Goal: Transaction & Acquisition: Obtain resource

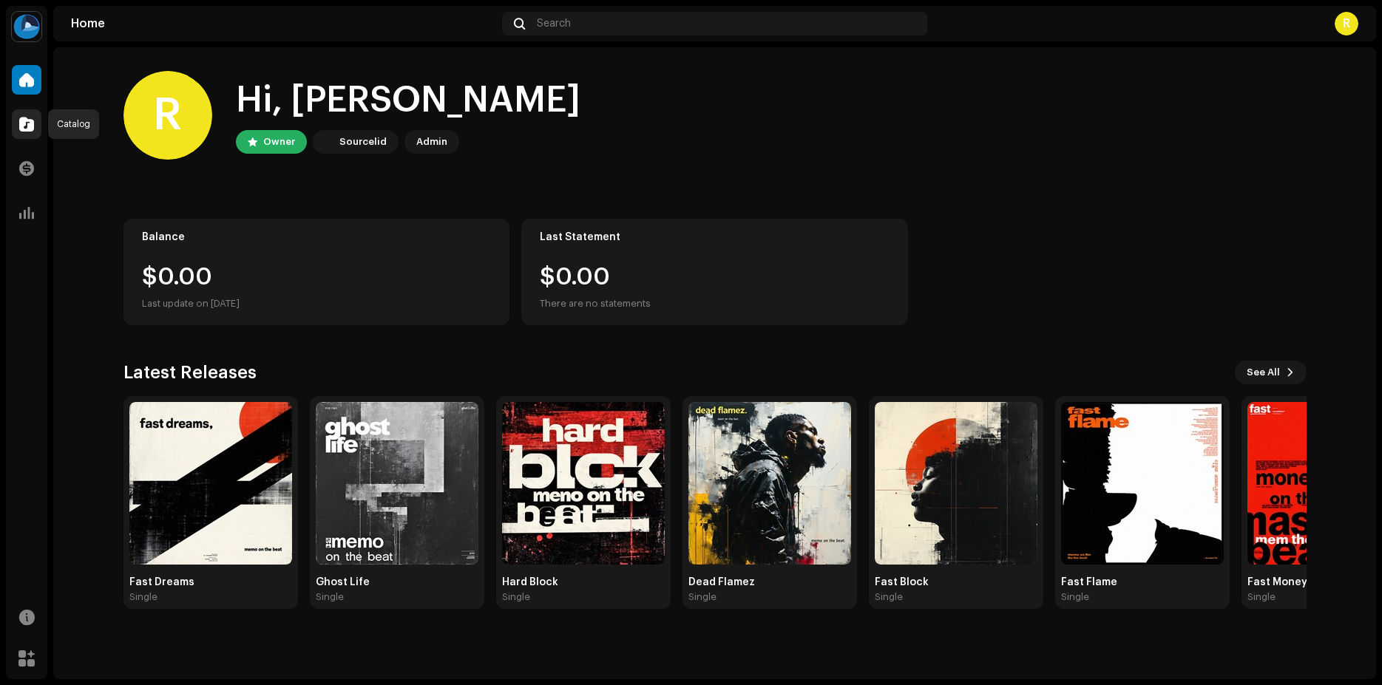
click at [21, 126] on span at bounding box center [26, 124] width 15 height 12
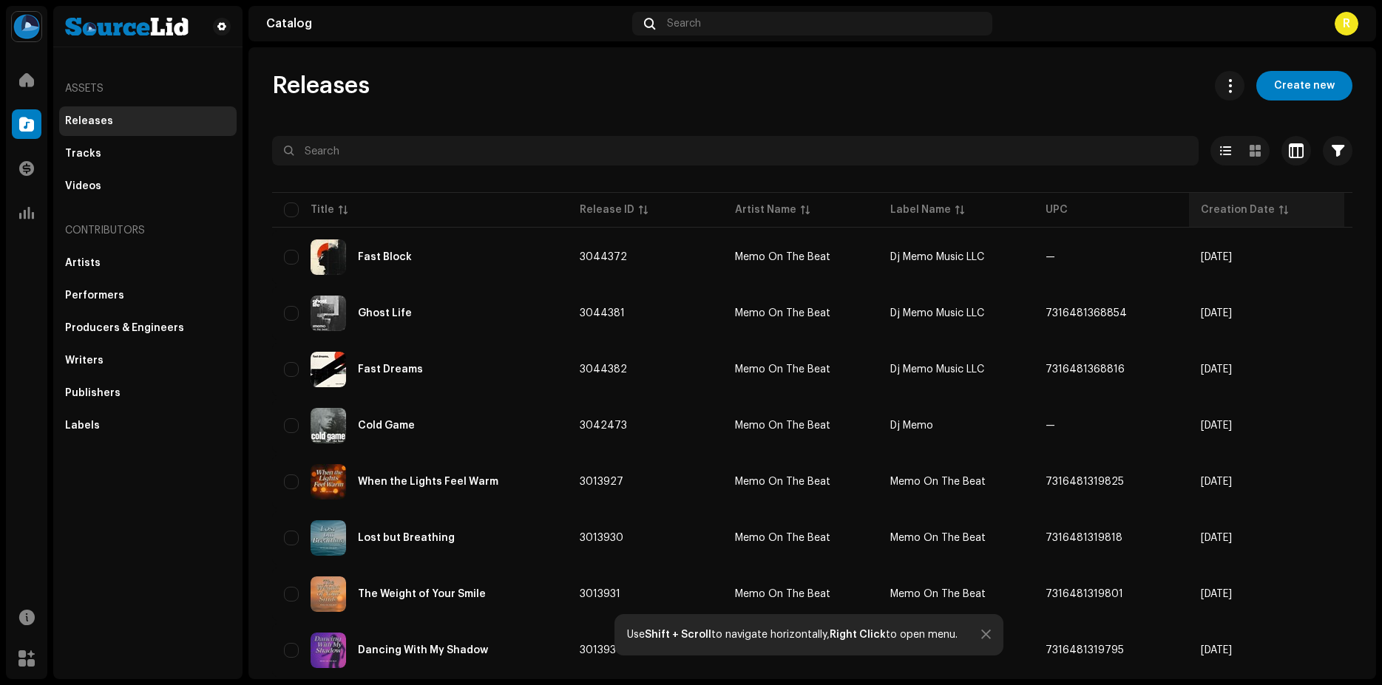
click at [1249, 208] on div "Creation Date" at bounding box center [1238, 210] width 74 height 15
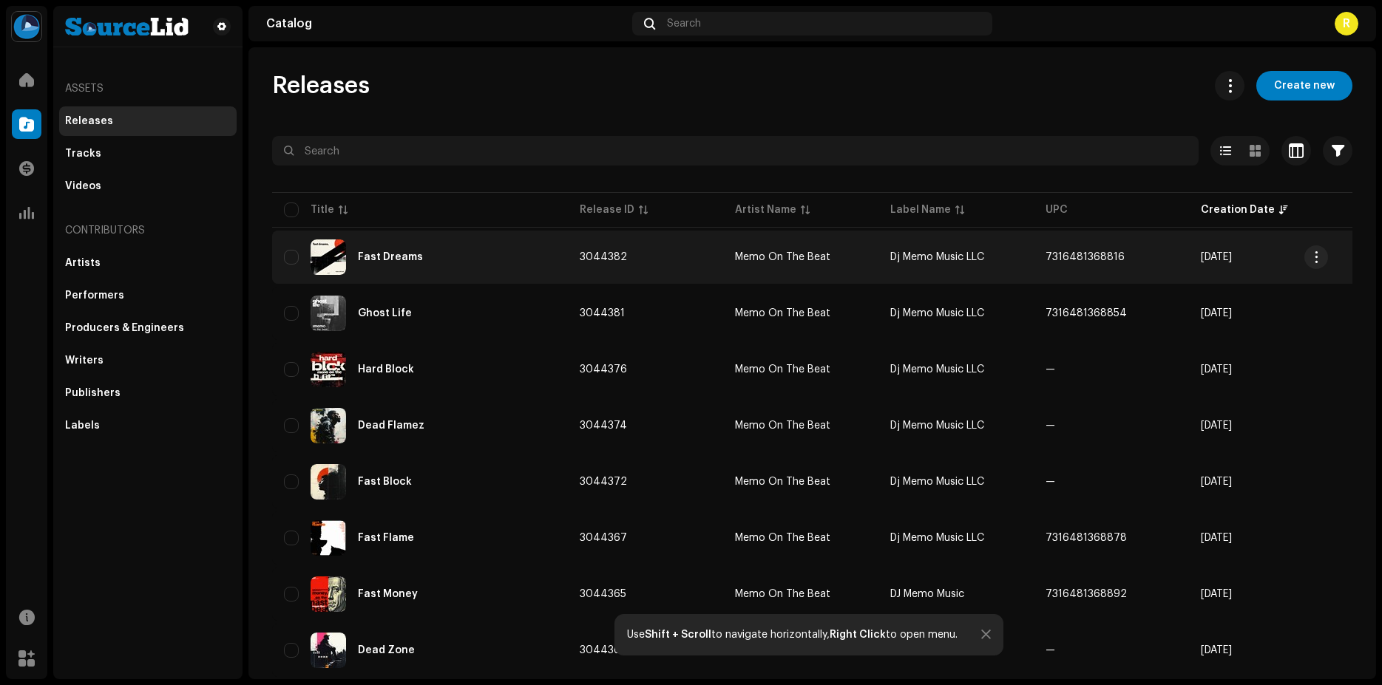
click at [1098, 253] on span "7316481368816" at bounding box center [1084, 257] width 79 height 10
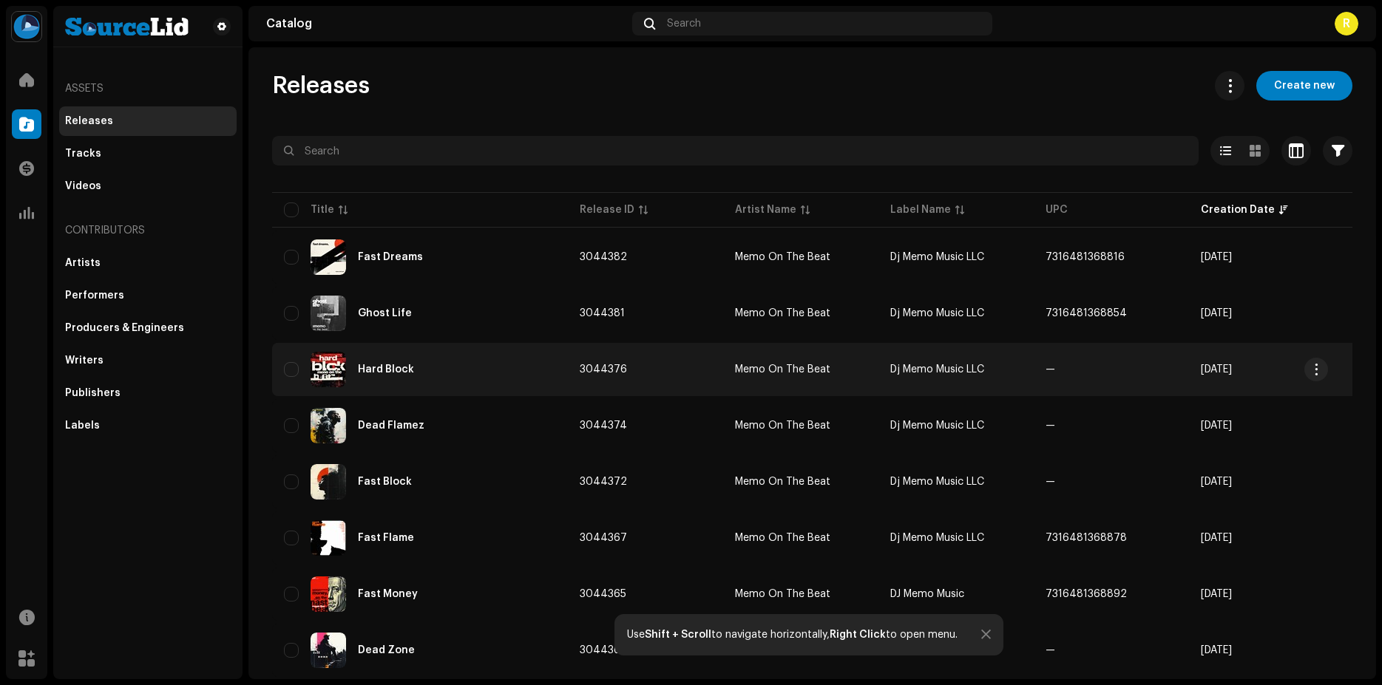
click at [1151, 367] on td "—" at bounding box center [1111, 369] width 155 height 53
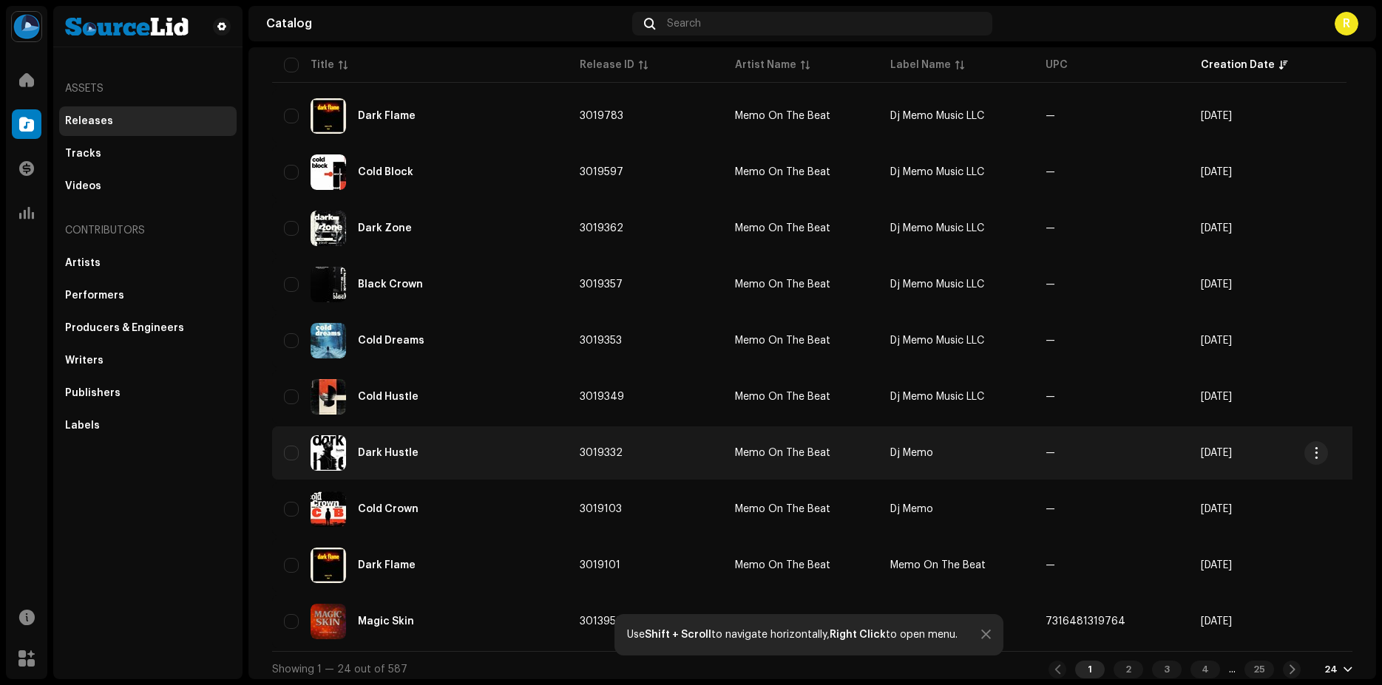
scroll to position [952, 0]
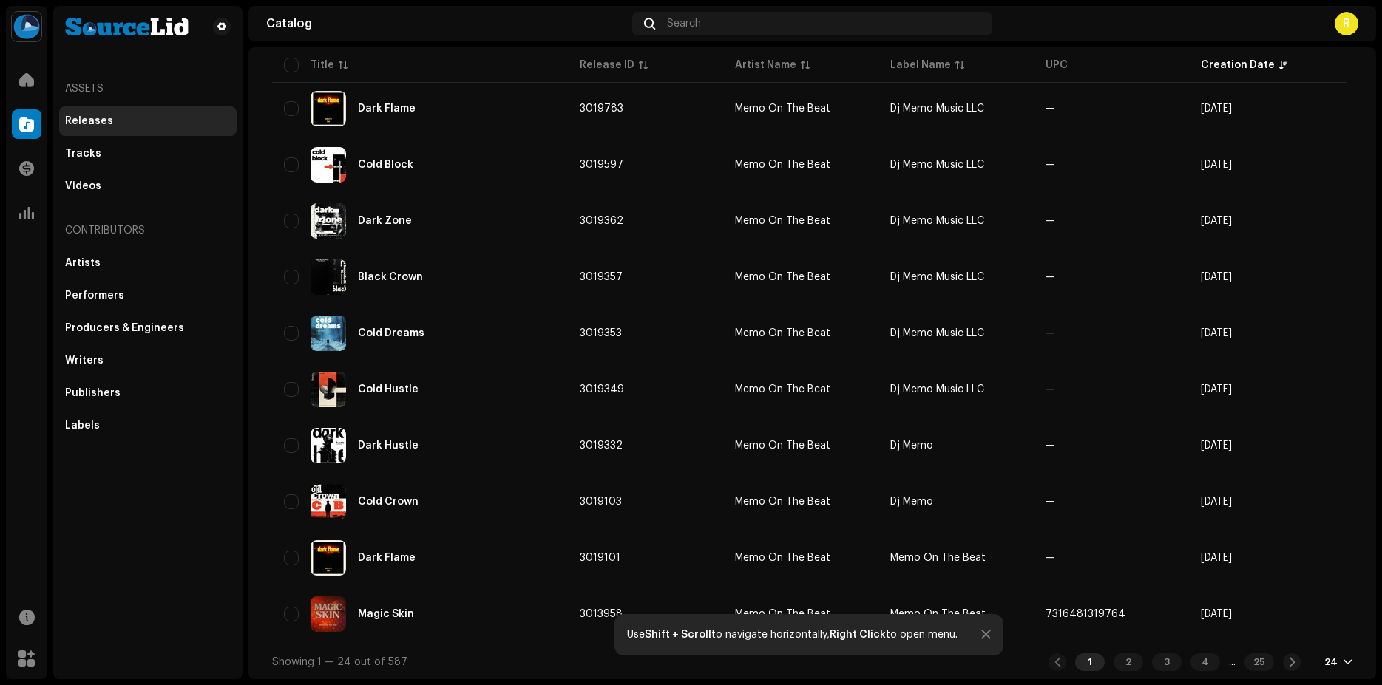
click at [1331, 663] on div "24" at bounding box center [1338, 663] width 28 height 12
click at [1310, 634] on div "72" at bounding box center [1302, 635] width 61 height 30
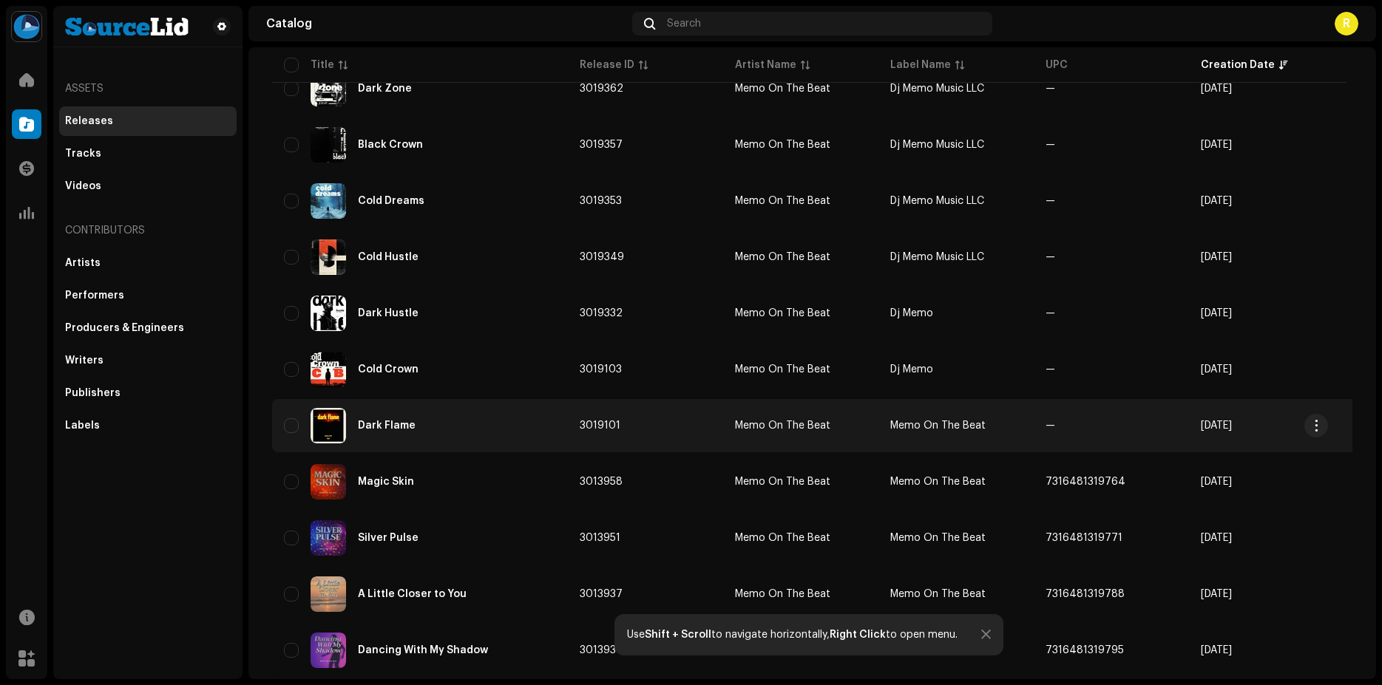
scroll to position [1037, 0]
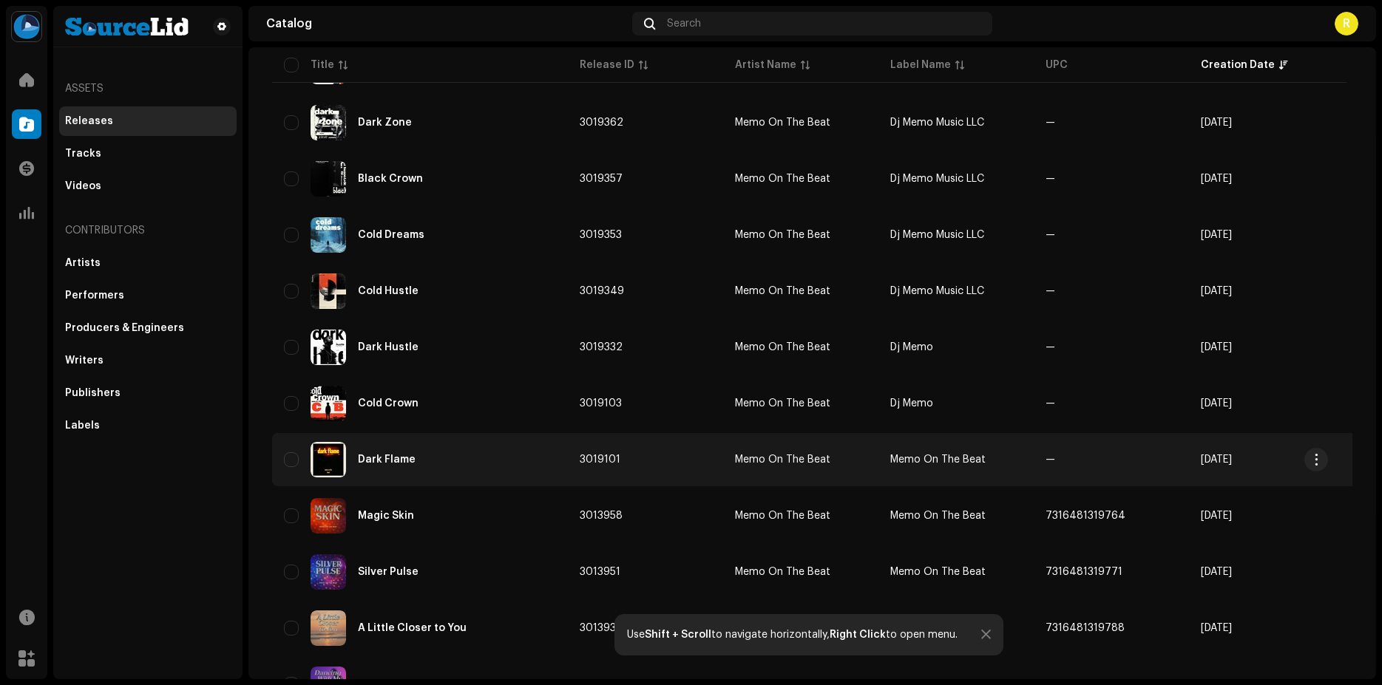
click at [1098, 458] on td "—" at bounding box center [1111, 459] width 155 height 53
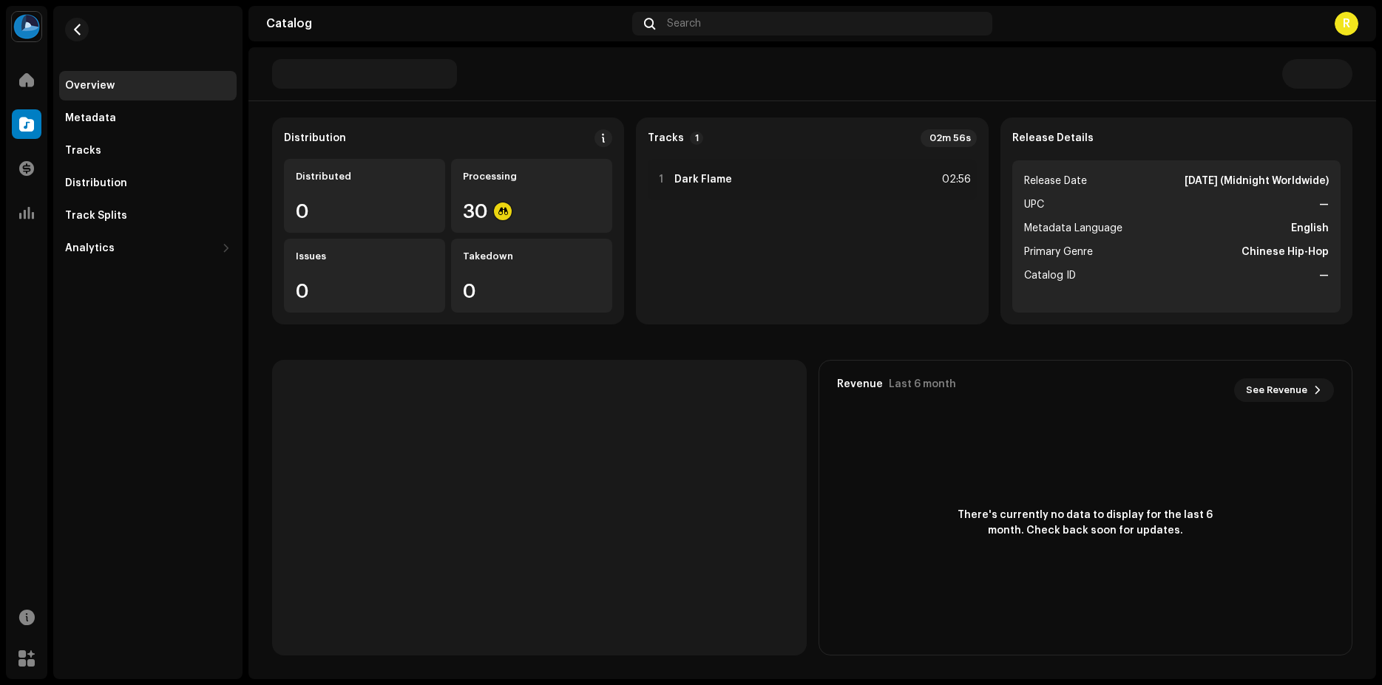
scroll to position [107, 0]
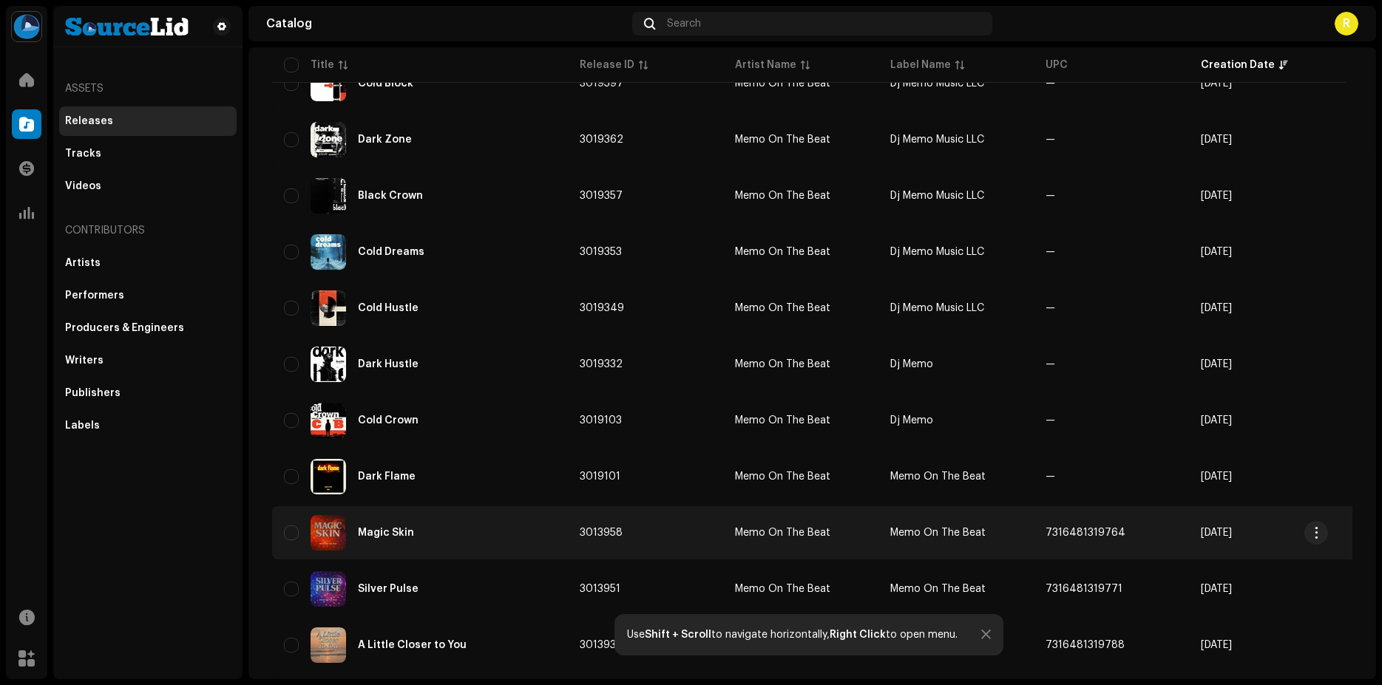
scroll to position [1035, 0]
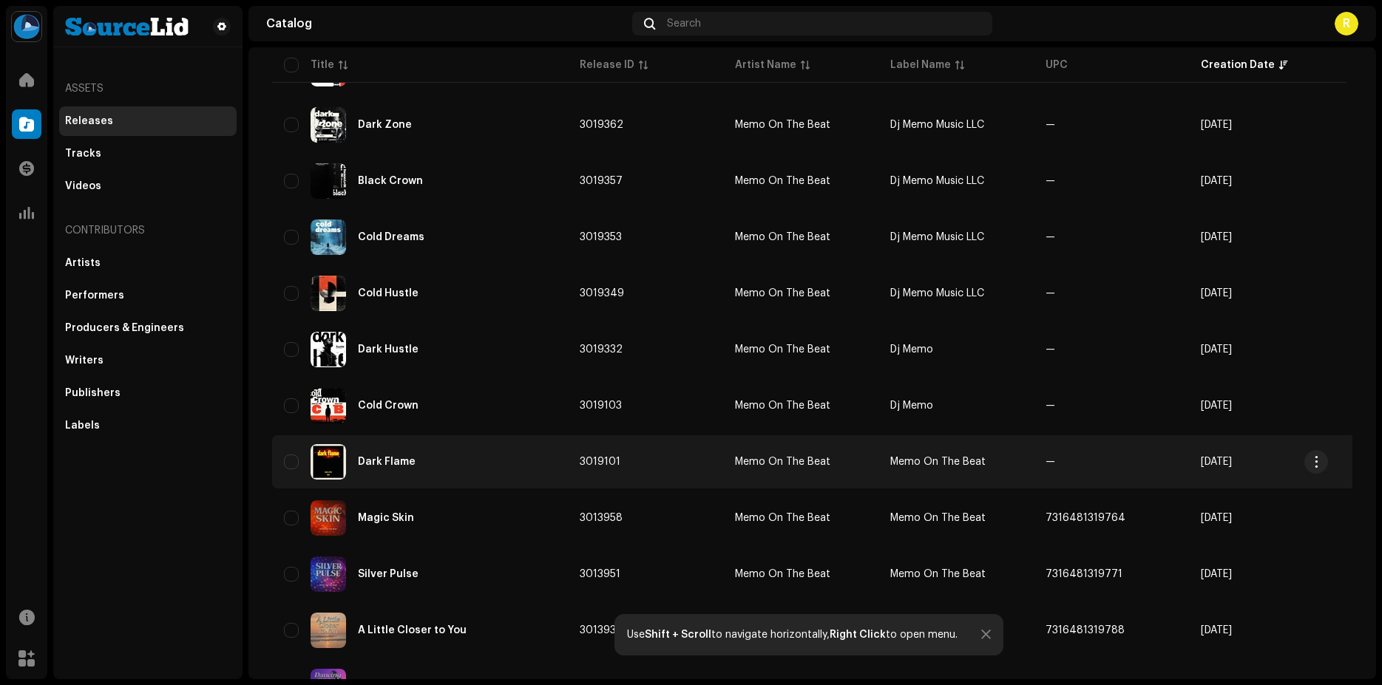
click at [1074, 464] on td "—" at bounding box center [1111, 461] width 155 height 53
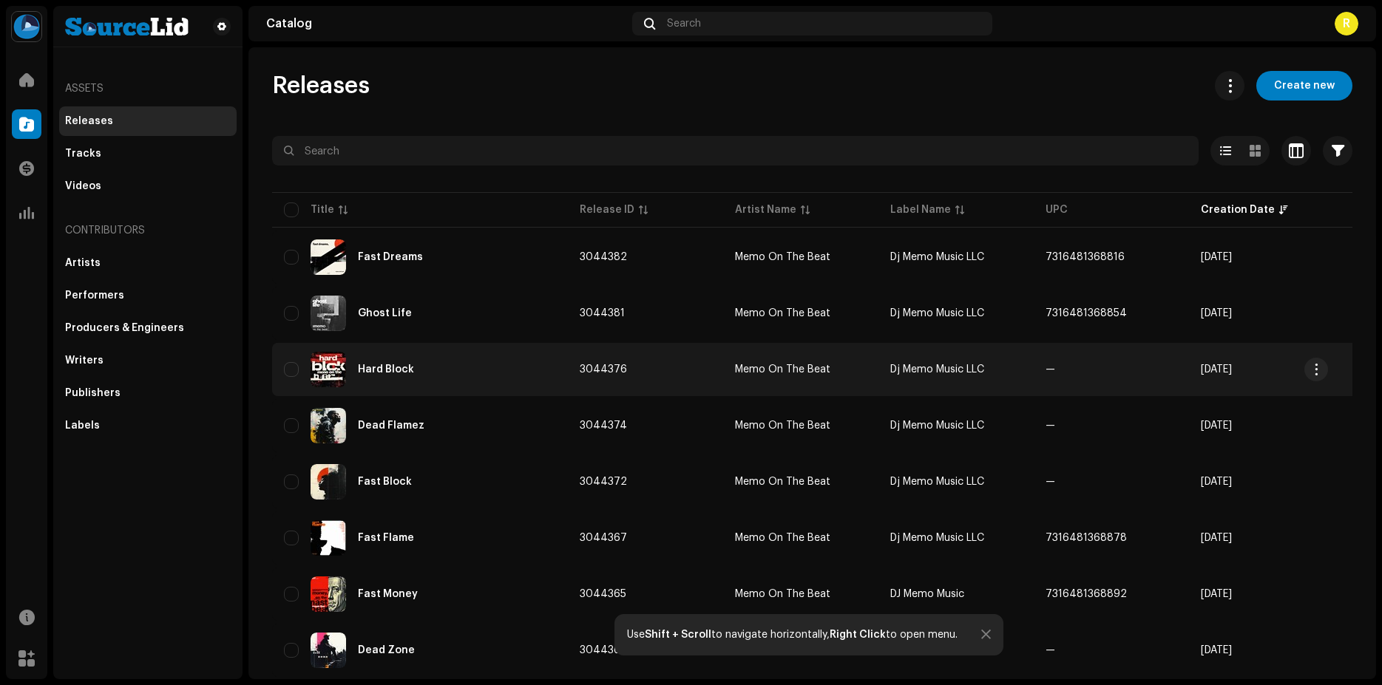
click at [1085, 359] on td "—" at bounding box center [1111, 369] width 155 height 53
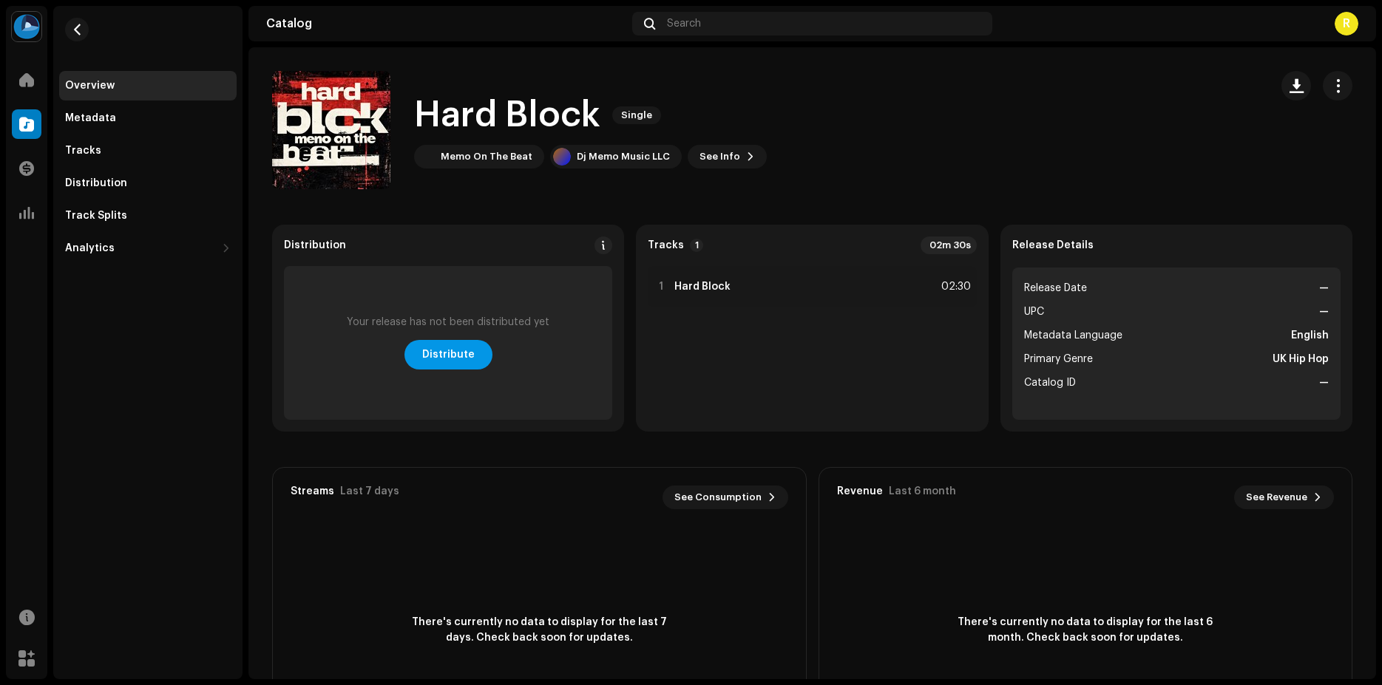
click at [453, 352] on span "Distribute" at bounding box center [448, 355] width 52 height 30
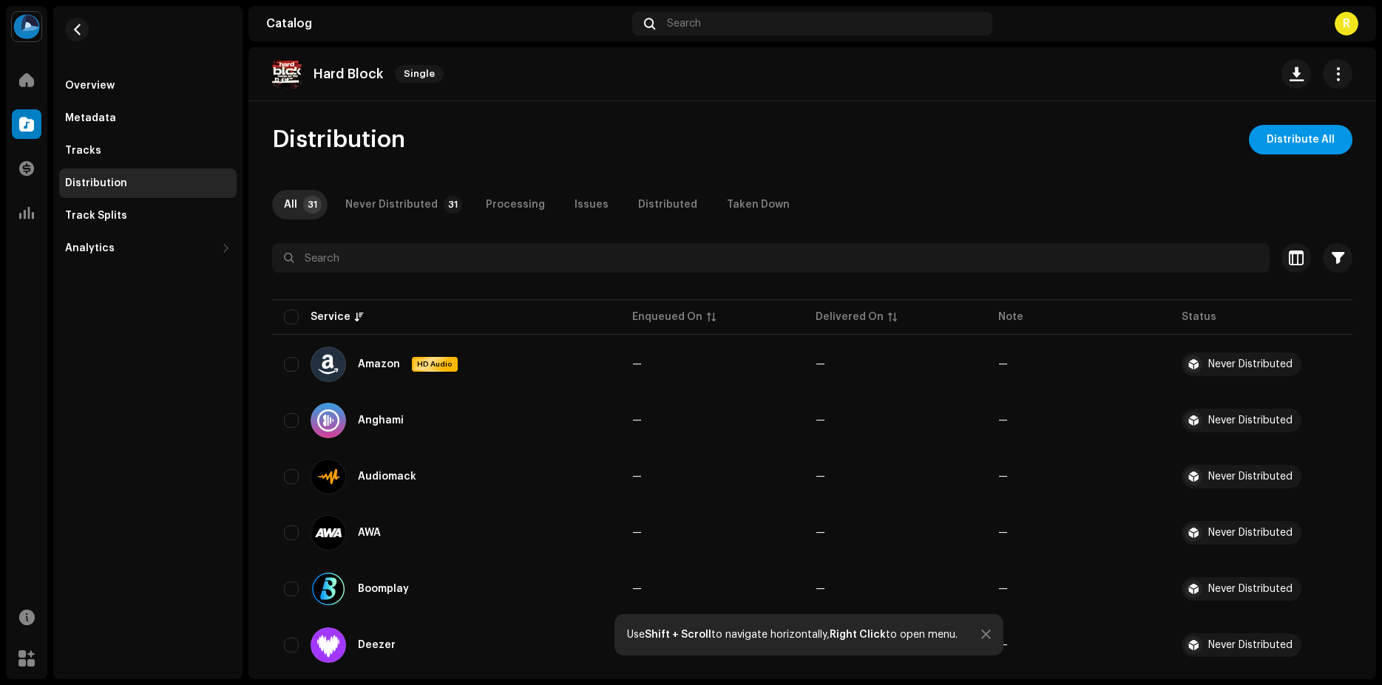
click at [1287, 133] on span "Distribute All" at bounding box center [1300, 140] width 68 height 30
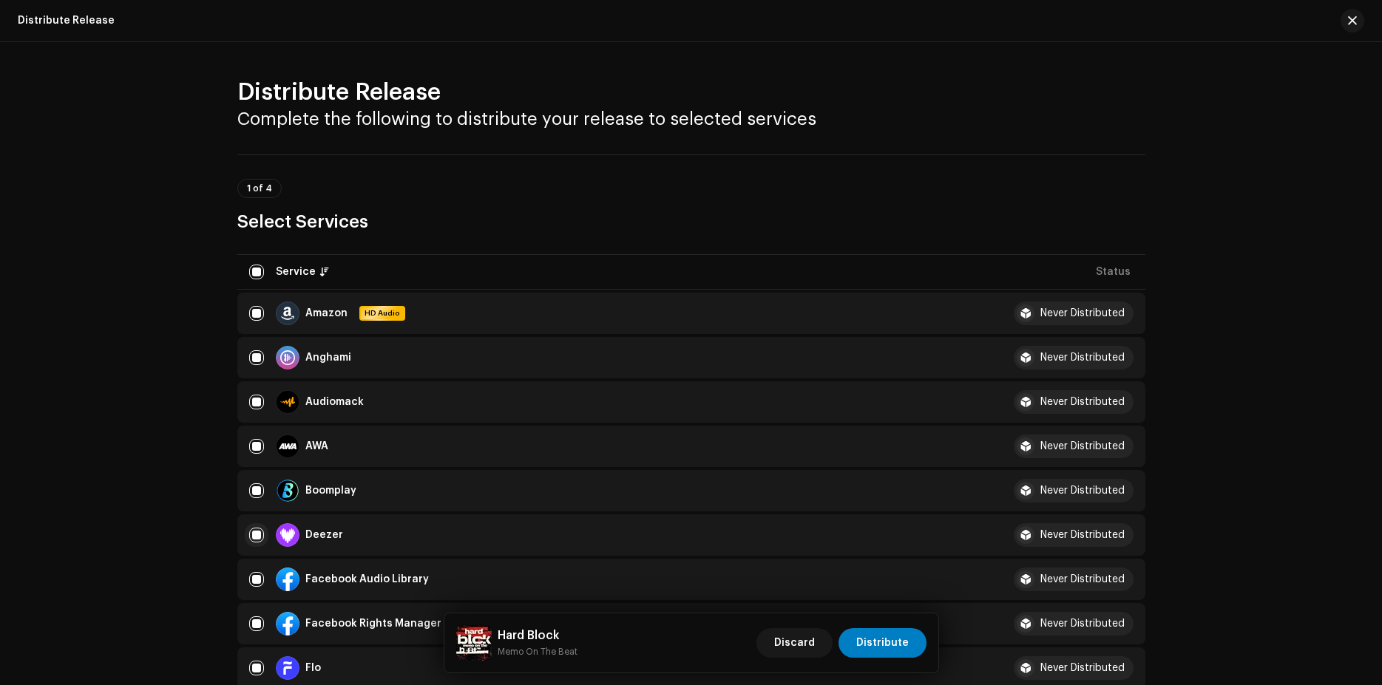
click at [254, 532] on input "checkbox" at bounding box center [256, 535] width 15 height 15
checkbox input "false"
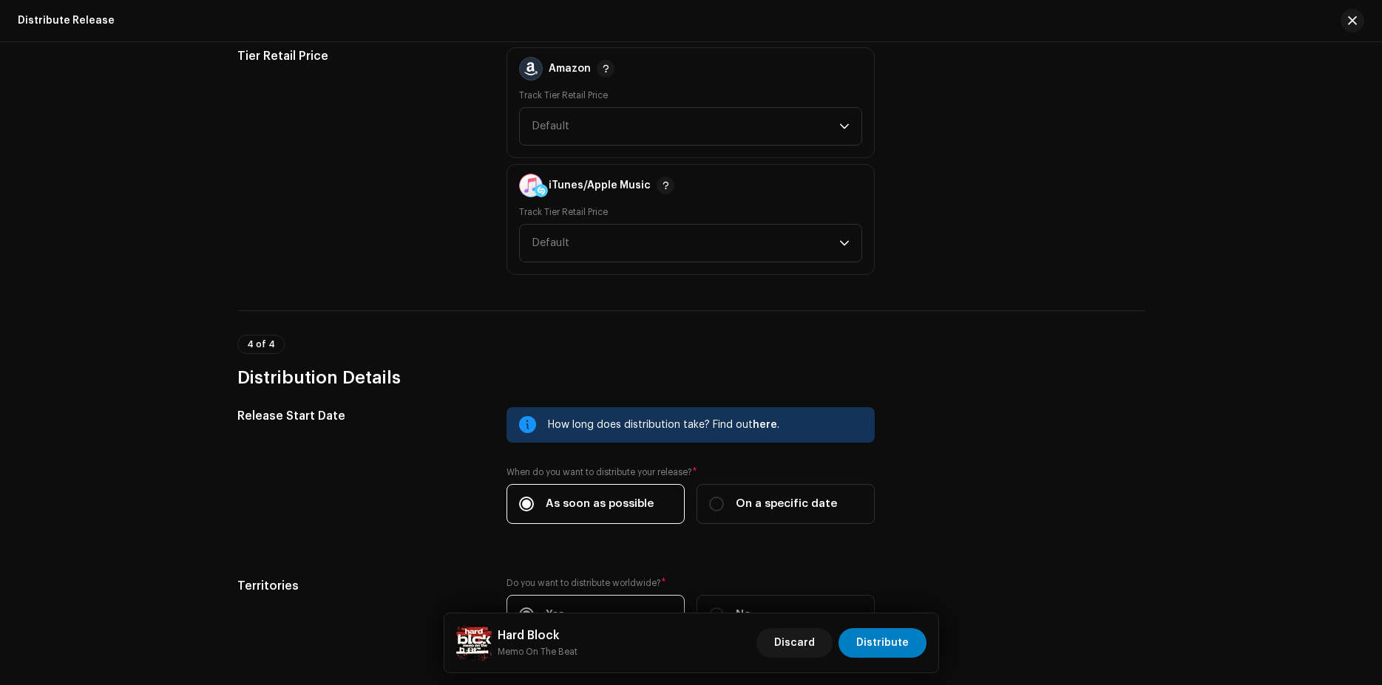
scroll to position [2330, 0]
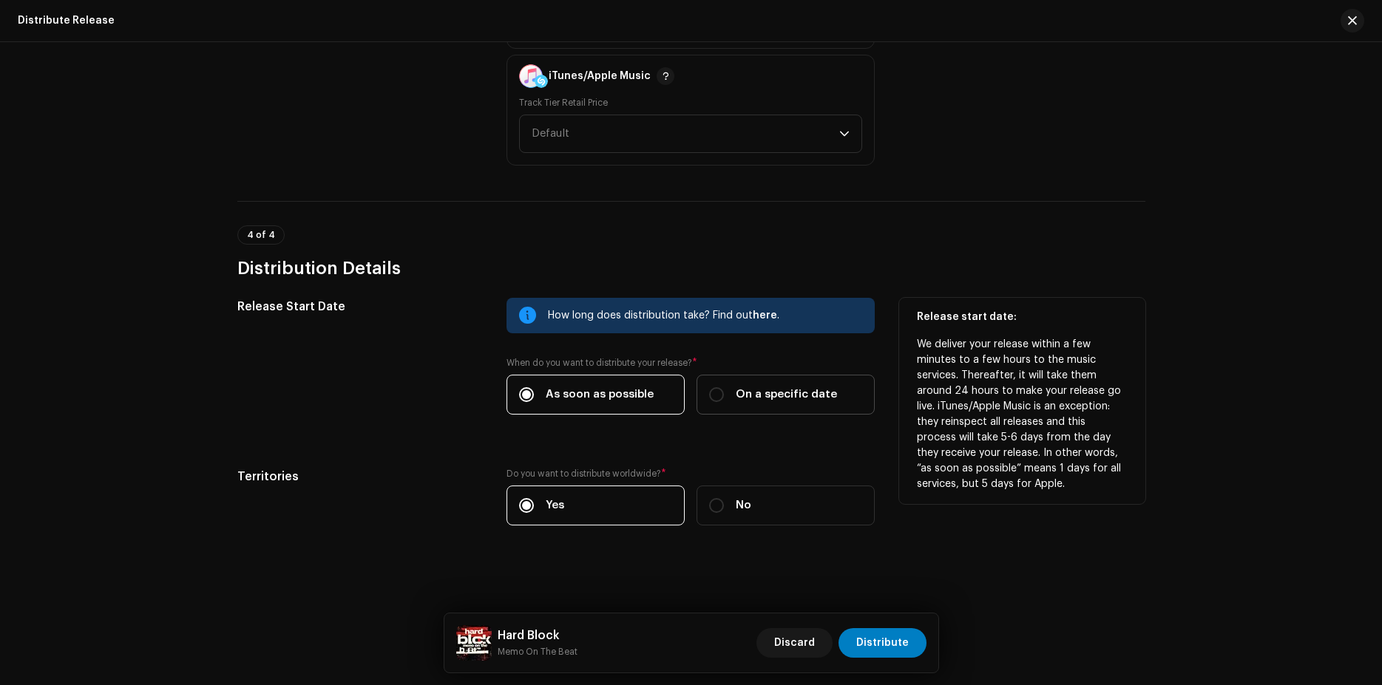
click at [736, 396] on span "On a specific date" at bounding box center [786, 395] width 101 height 16
click at [724, 396] on input "On a specific date" at bounding box center [716, 394] width 15 height 15
radio input "true"
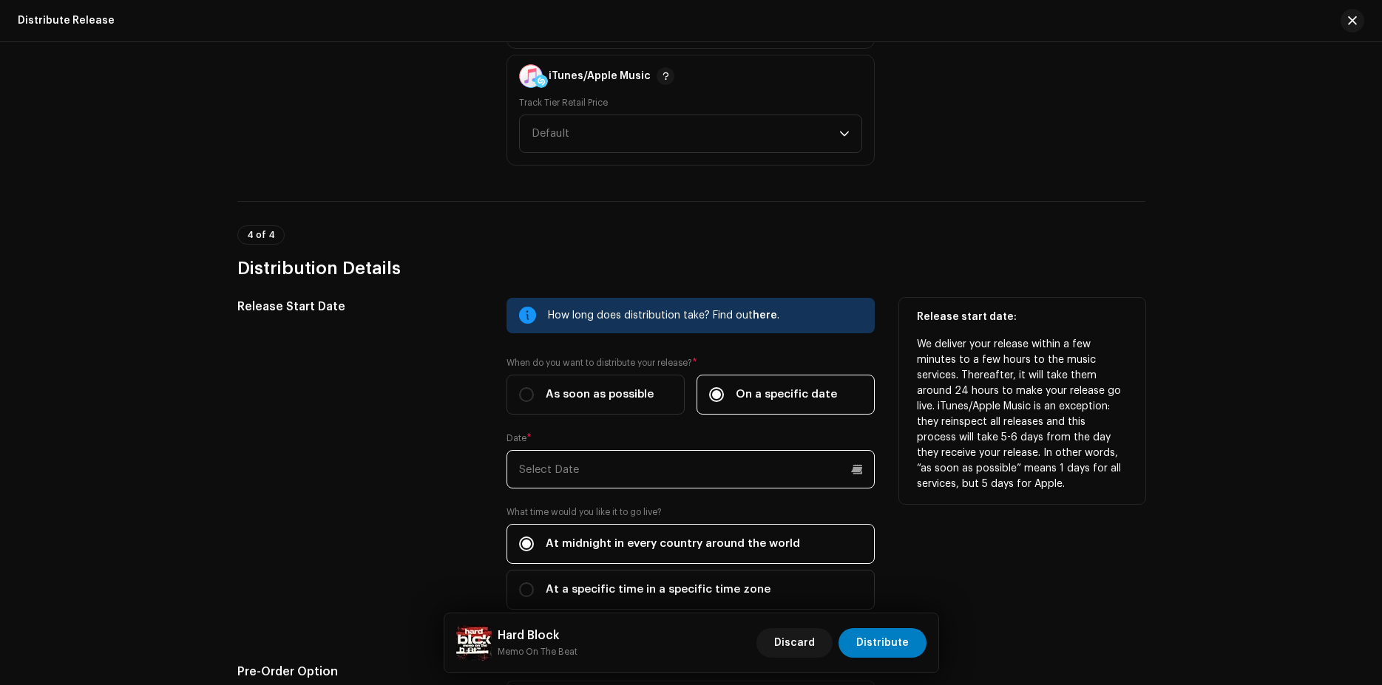
click at [642, 465] on input "text" at bounding box center [690, 469] width 368 height 38
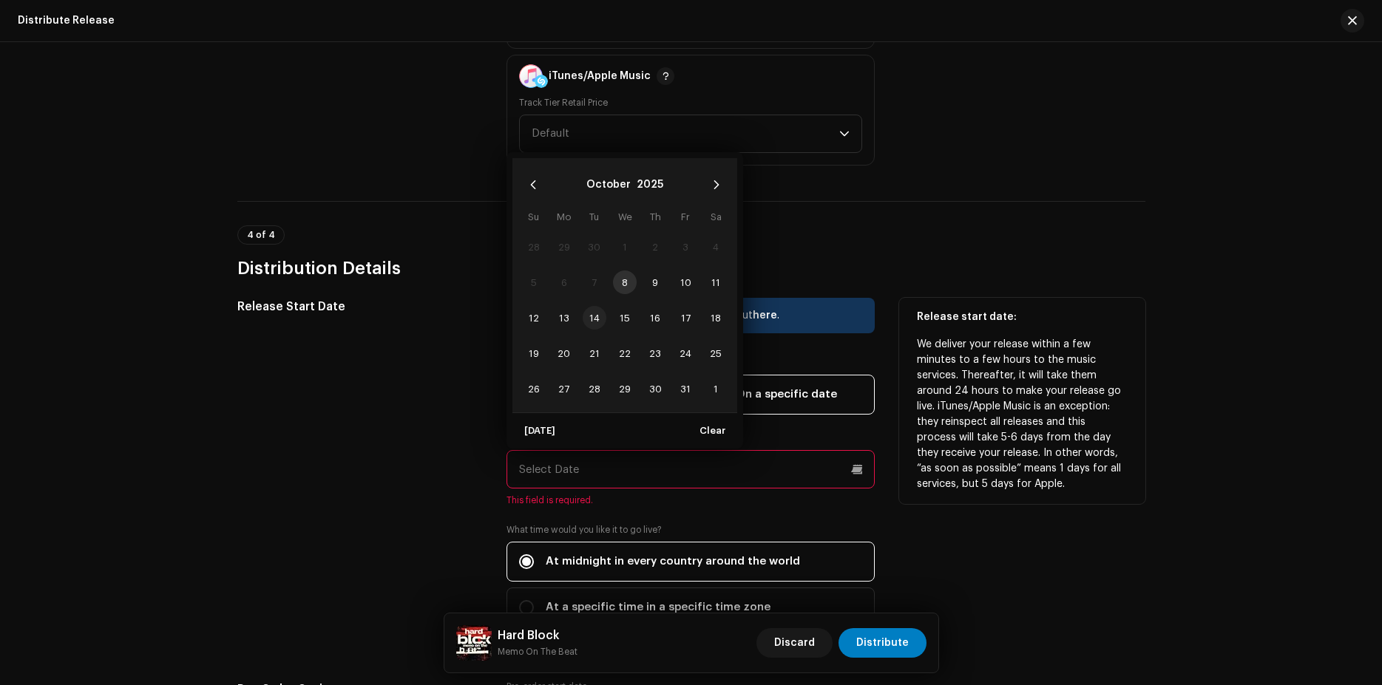
click at [583, 315] on span "14" at bounding box center [595, 318] width 24 height 24
type input "[DATE]"
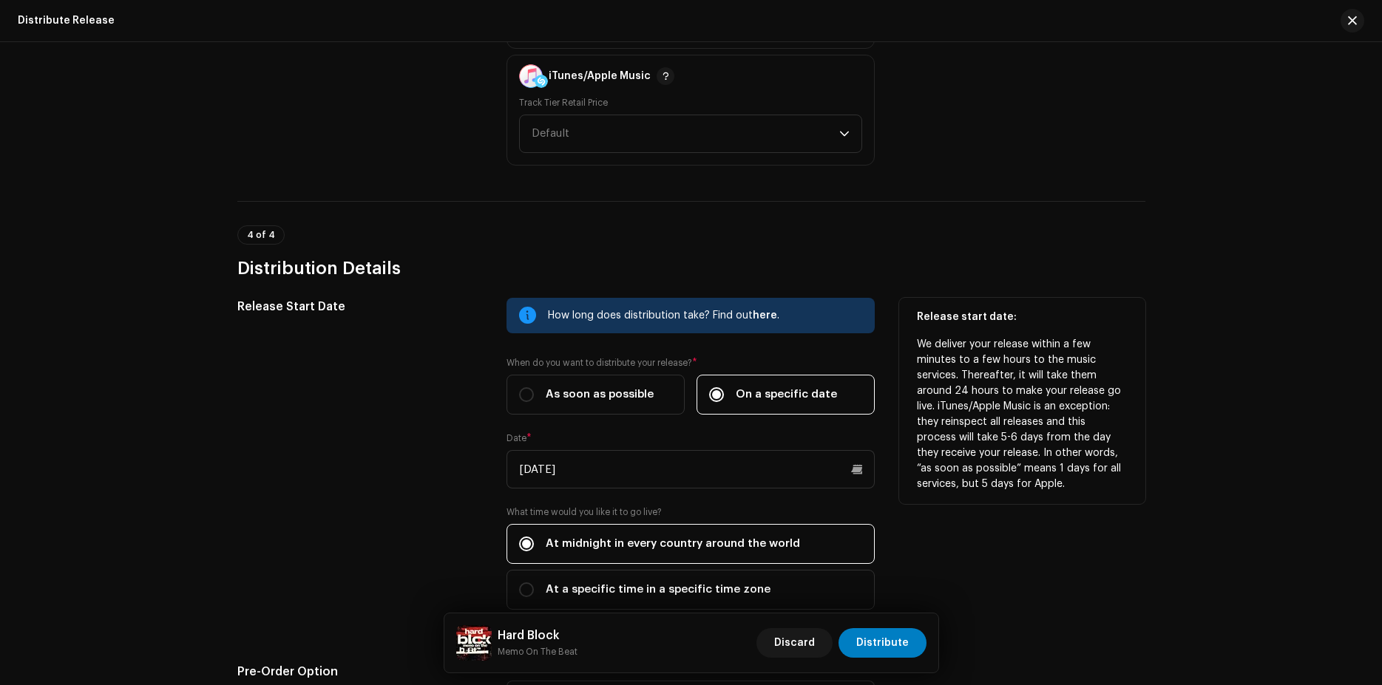
click at [892, 626] on div "Discard Distribute" at bounding box center [841, 642] width 170 height 35
click at [892, 638] on span "Distribute" at bounding box center [882, 643] width 52 height 30
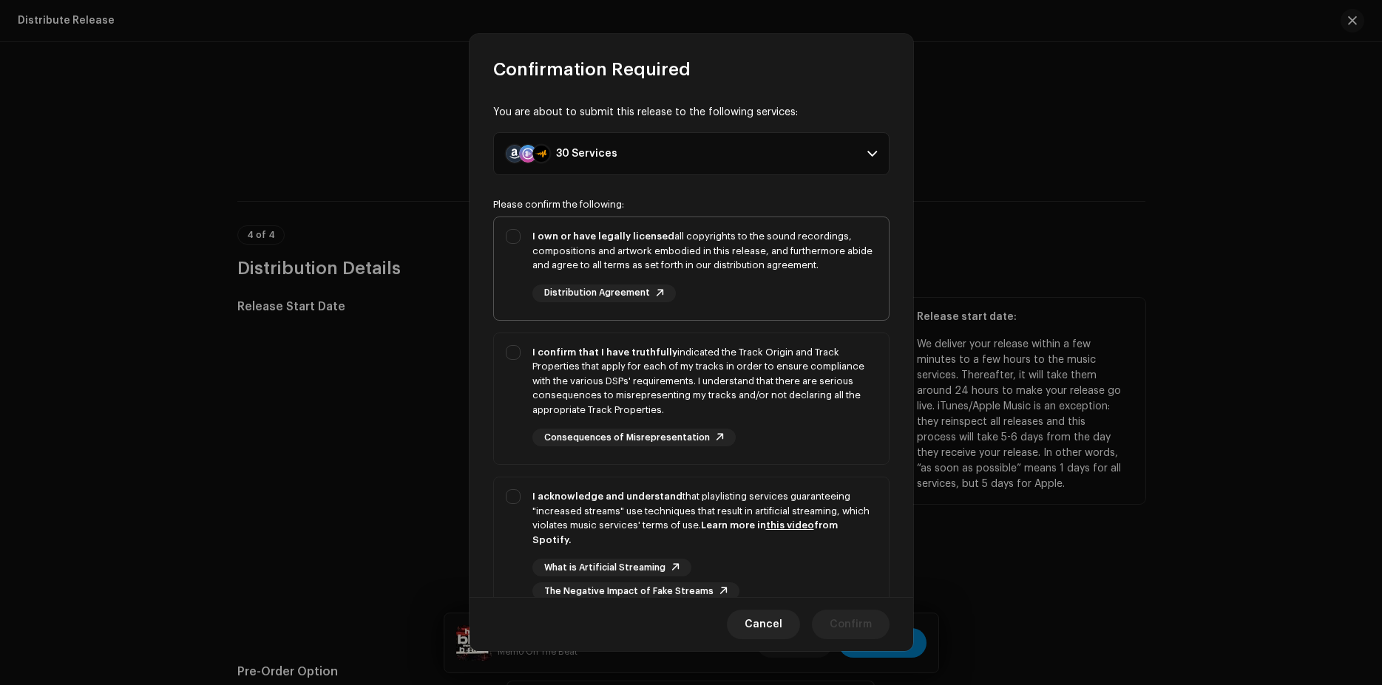
click at [679, 254] on div "I own or have legally licensed all copyrights to the sound recordings, composit…" at bounding box center [704, 251] width 345 height 44
checkbox input "true"
drag, startPoint x: 741, startPoint y: 411, endPoint x: 741, endPoint y: 420, distance: 8.9
click at [741, 410] on div "I confirm that I have truthfully indicated the Track Origin and Track Propertie…" at bounding box center [704, 381] width 345 height 72
checkbox input "true"
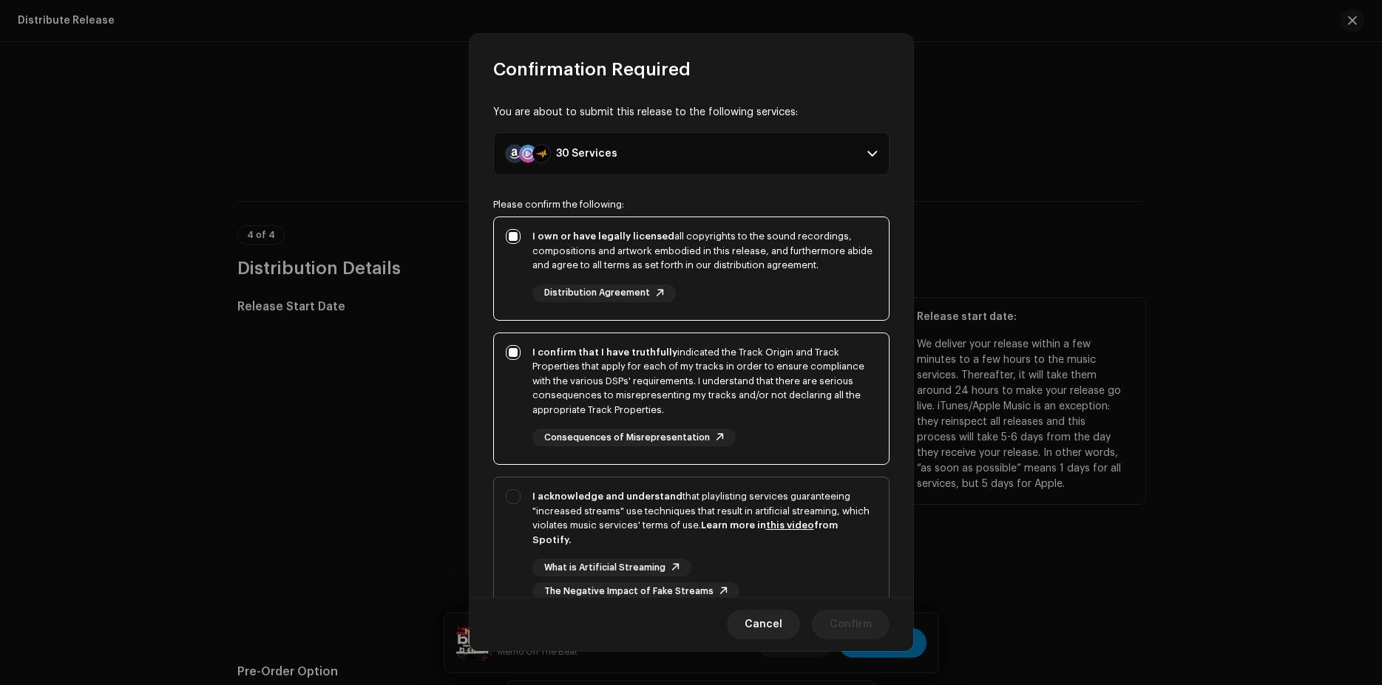
click at [745, 563] on div "What is Artificial Streaming The Negative Impact of Fake Streams" at bounding box center [704, 579] width 345 height 41
checkbox input "true"
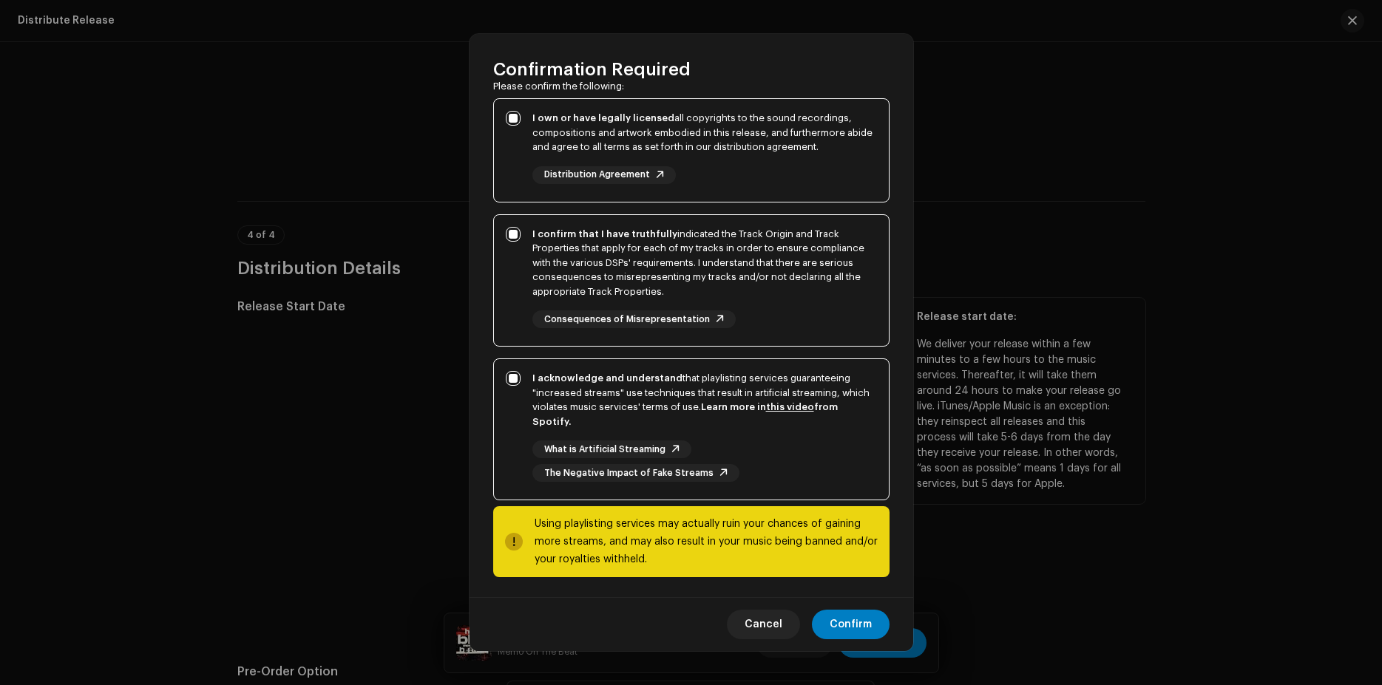
scroll to position [123, 0]
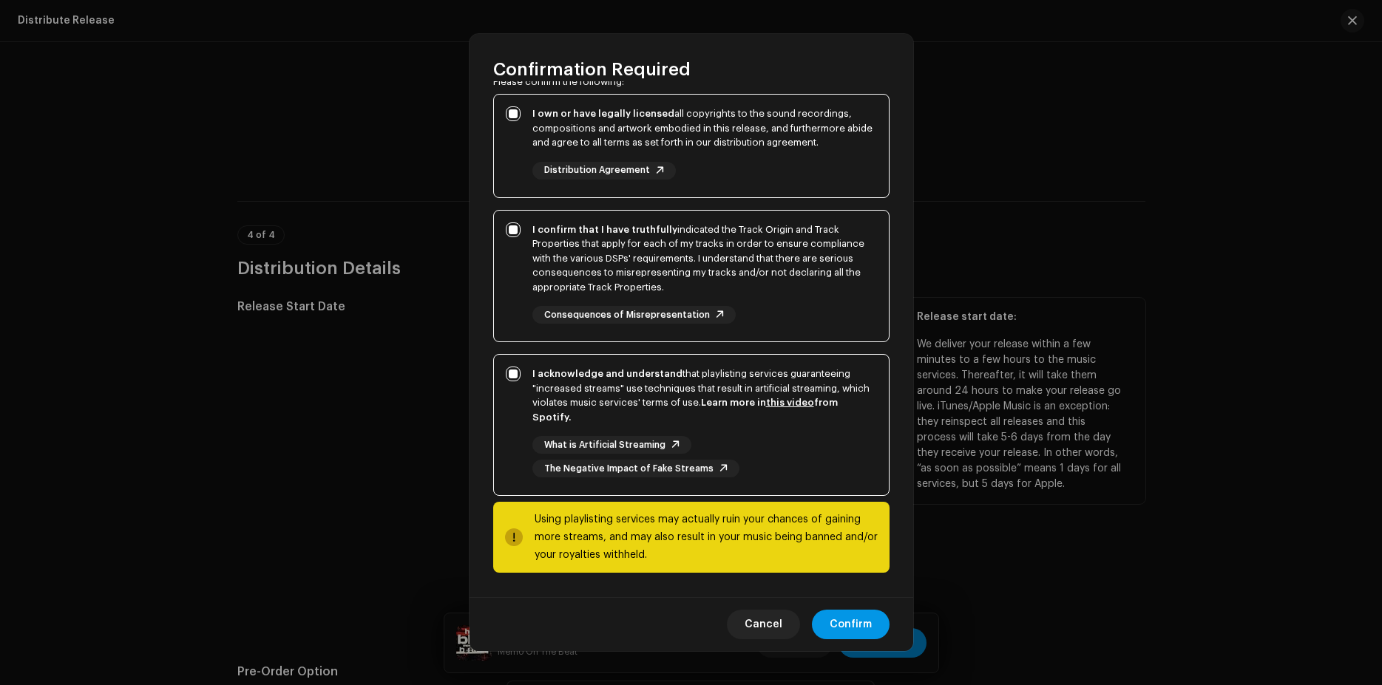
click at [844, 631] on span "Confirm" at bounding box center [851, 625] width 42 height 30
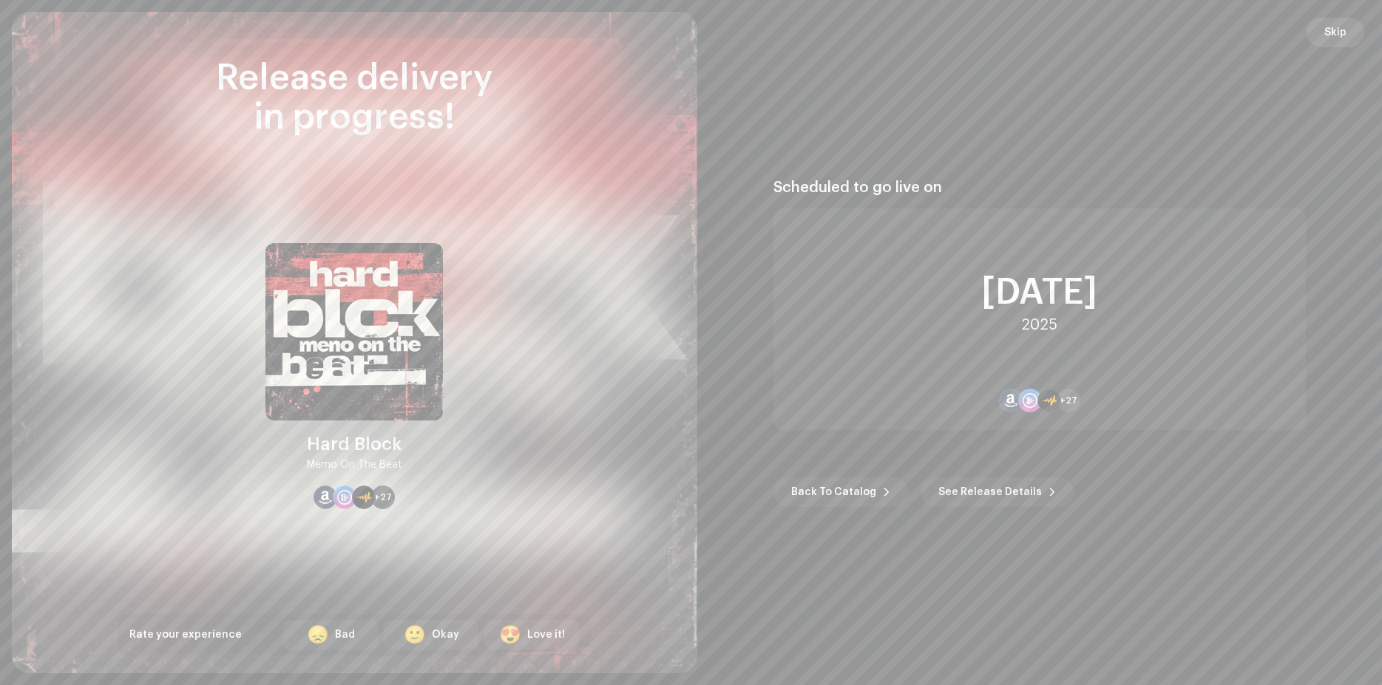
click at [1327, 34] on span "Skip" at bounding box center [1335, 33] width 22 height 30
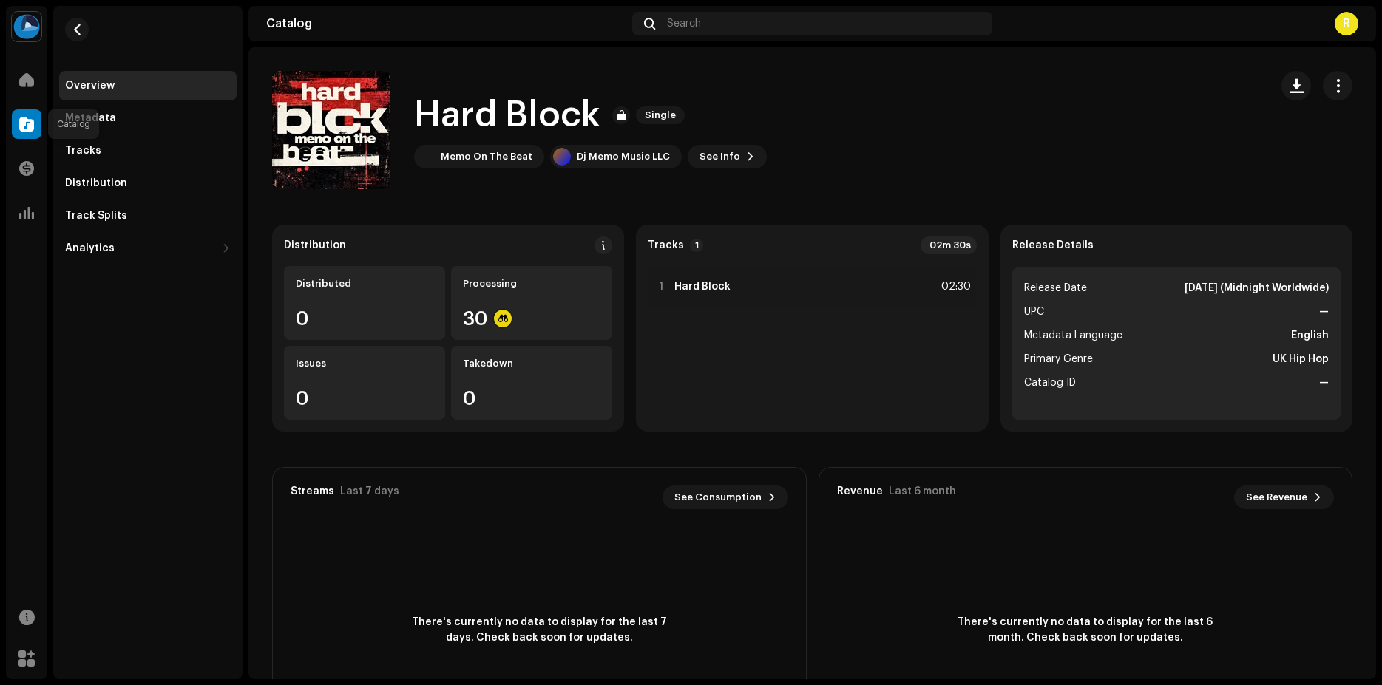
click at [37, 120] on div at bounding box center [27, 124] width 30 height 30
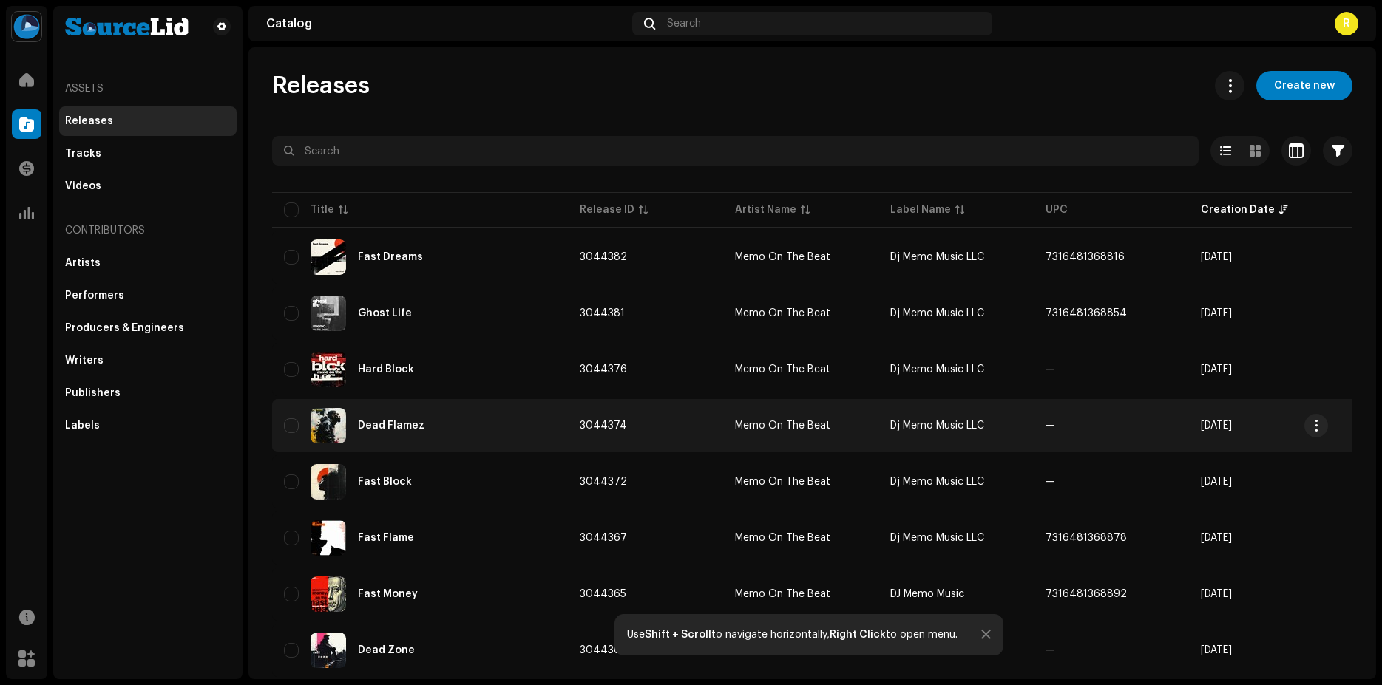
click at [1046, 427] on span "—" at bounding box center [1050, 426] width 10 height 10
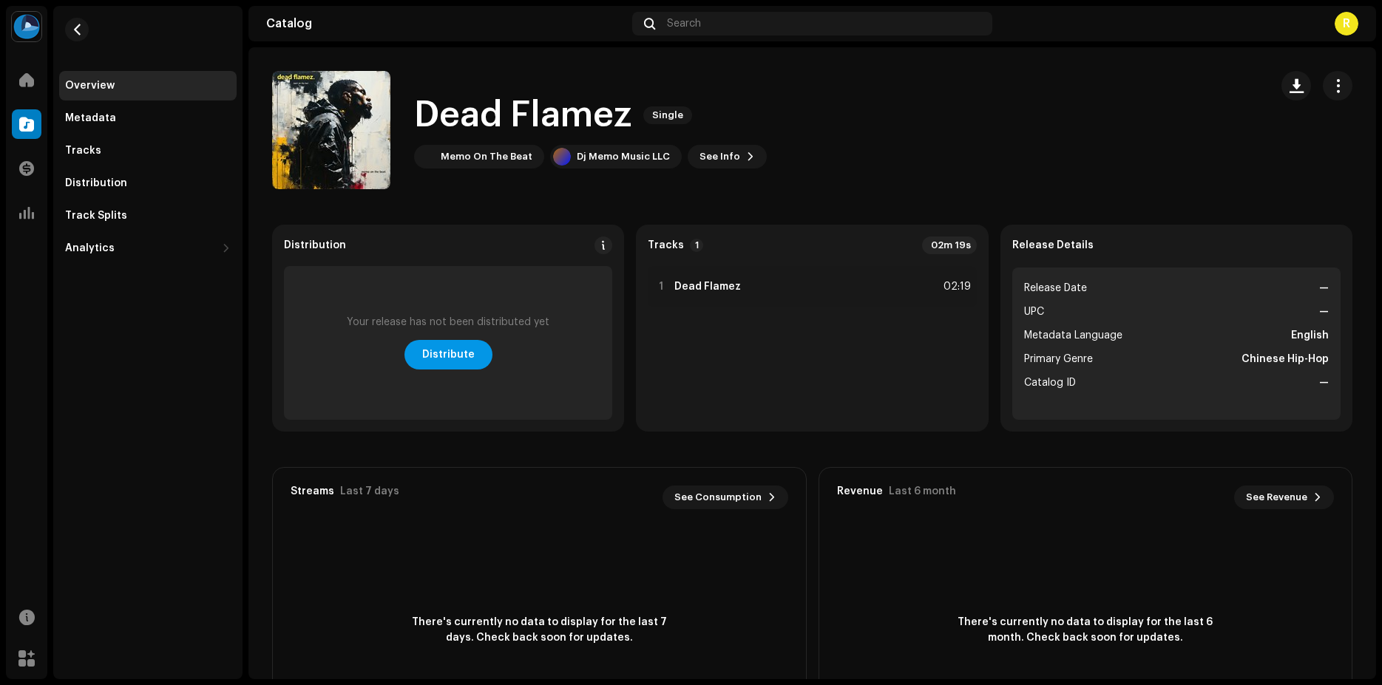
click at [437, 356] on span "Distribute" at bounding box center [448, 355] width 52 height 30
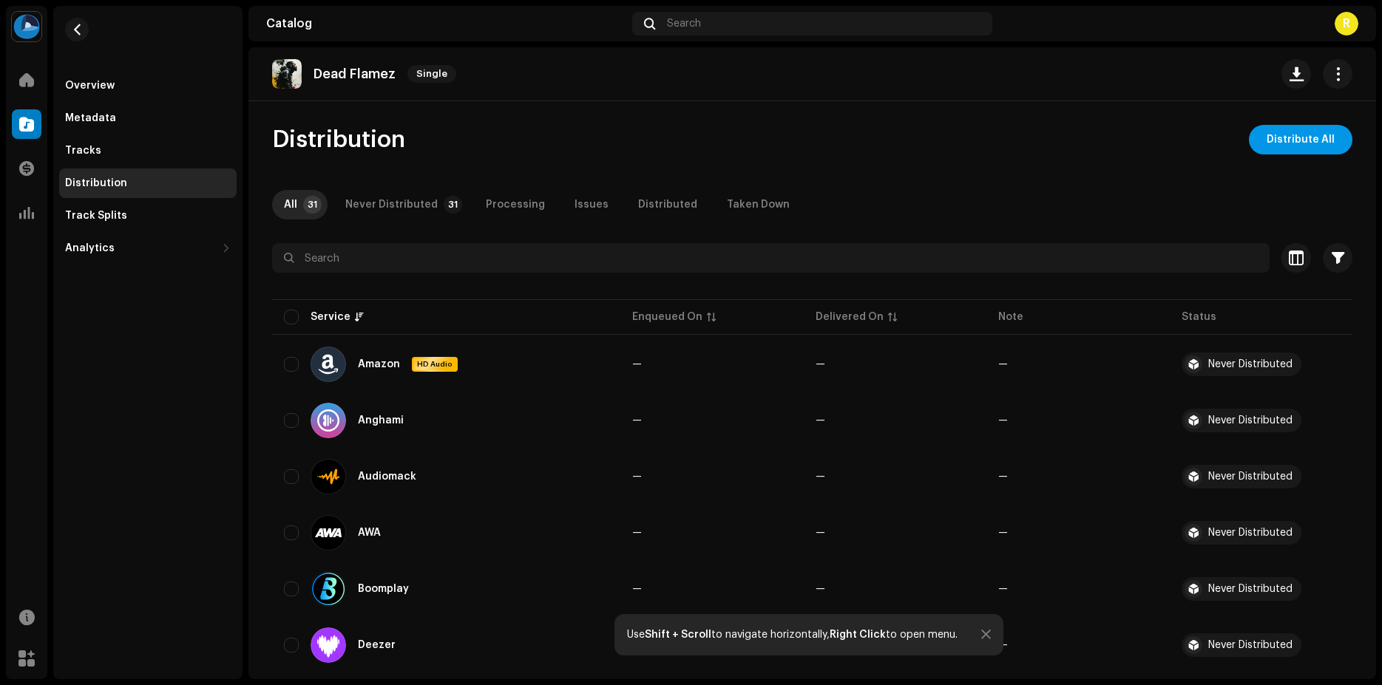
click at [1290, 137] on span "Distribute All" at bounding box center [1300, 140] width 68 height 30
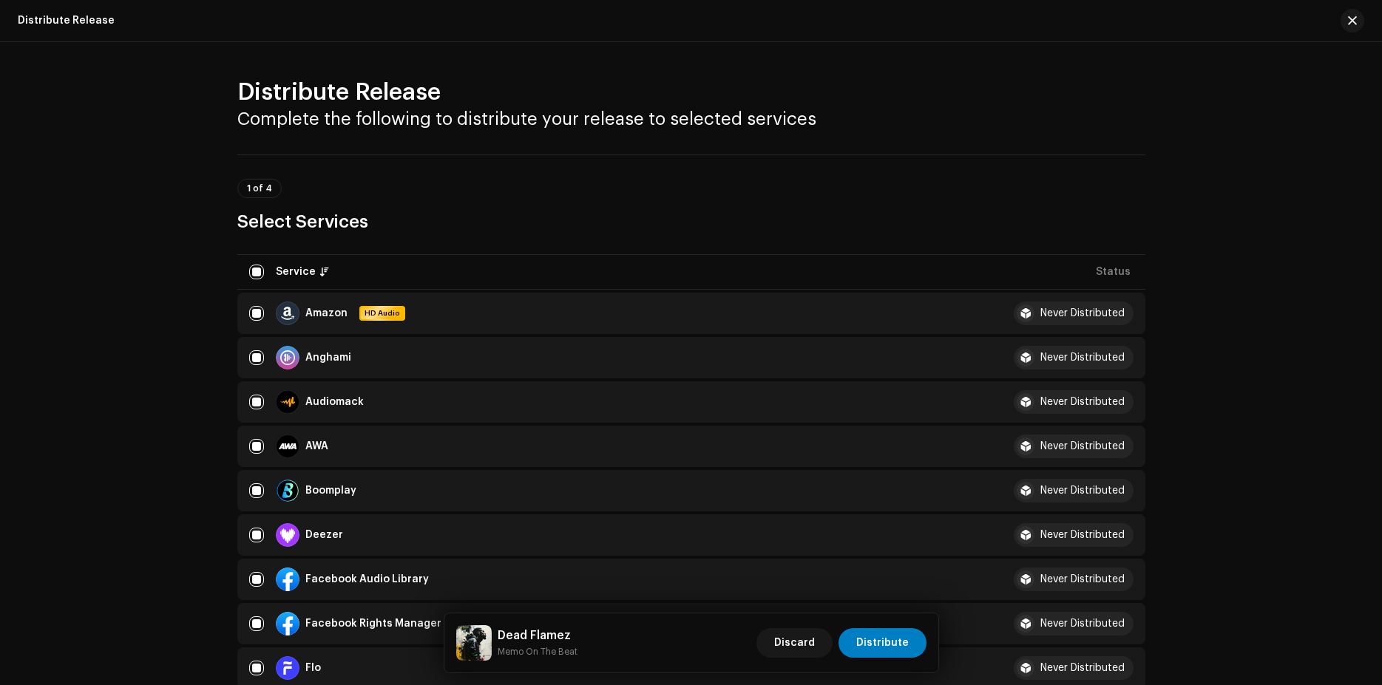
click at [240, 533] on td "Deezer" at bounding box center [613, 535] width 753 height 41
click at [249, 534] on input "checkbox" at bounding box center [256, 535] width 15 height 15
checkbox input "false"
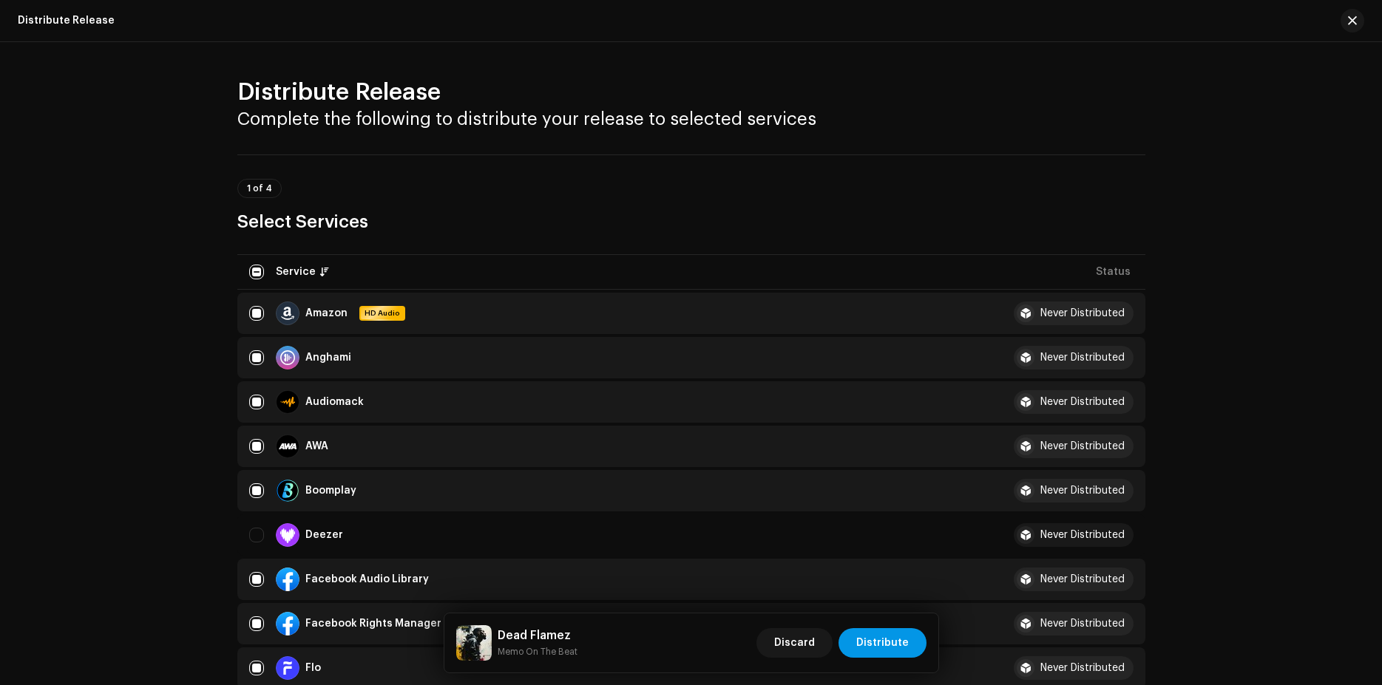
click at [892, 641] on span "Distribute" at bounding box center [882, 643] width 52 height 30
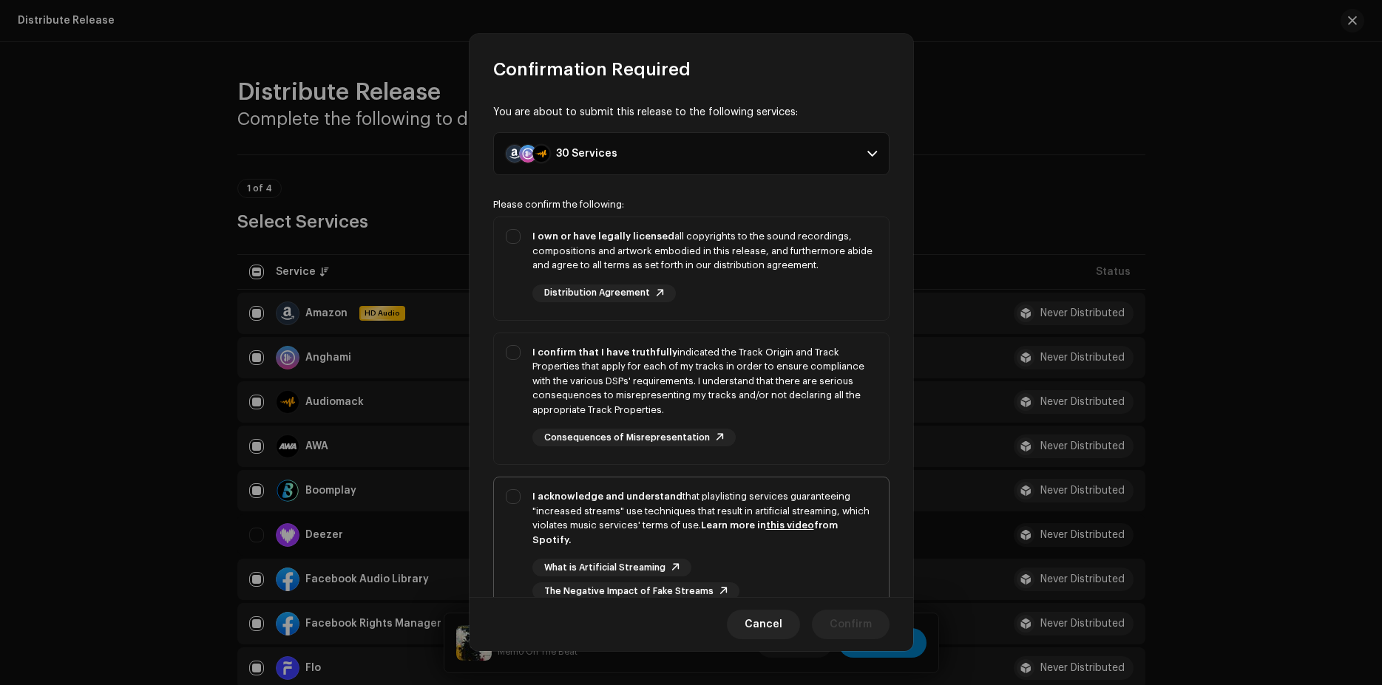
click at [714, 518] on div "I acknowledge and understand that playlisting services guaranteeing "increased …" at bounding box center [704, 518] width 345 height 58
checkbox input "true"
click at [764, 382] on div "I confirm that I have truthfully indicated the Track Origin and Track Propertie…" at bounding box center [704, 381] width 345 height 72
checkbox input "true"
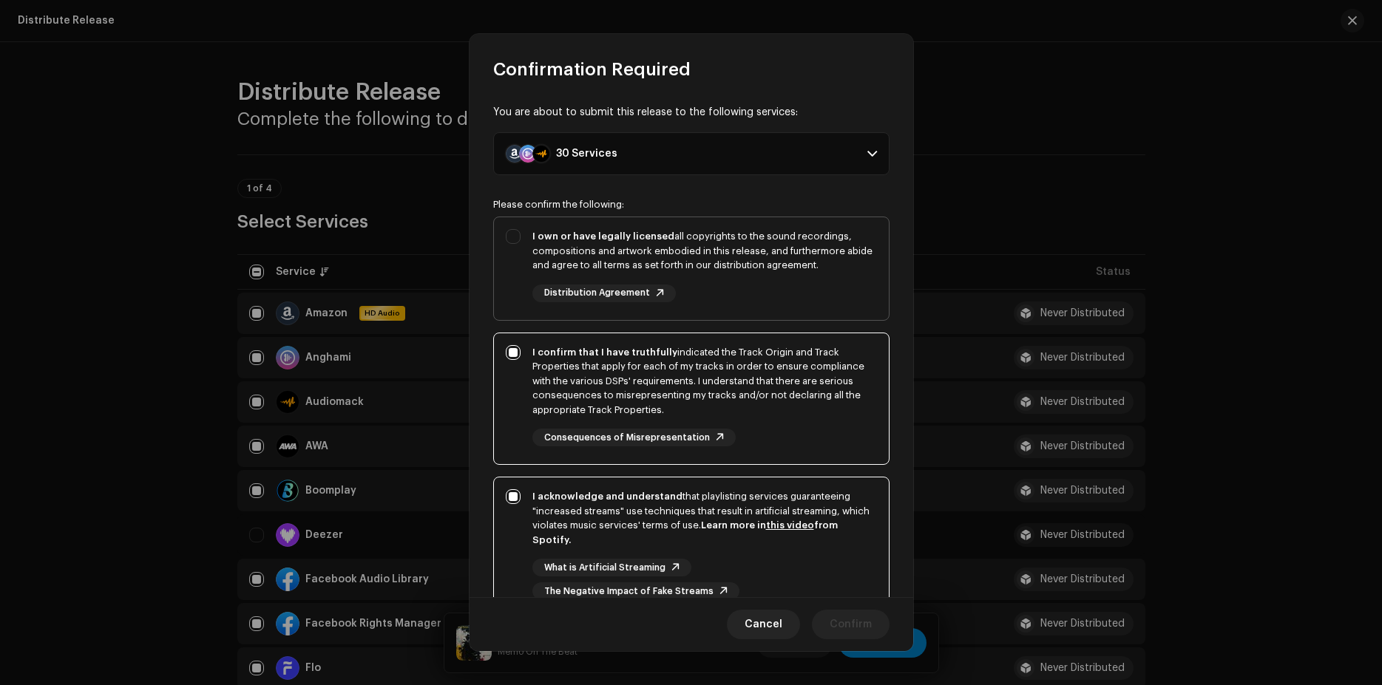
click at [776, 264] on div "I own or have legally licensed all copyrights to the sound recordings, composit…" at bounding box center [704, 251] width 345 height 44
checkbox input "true"
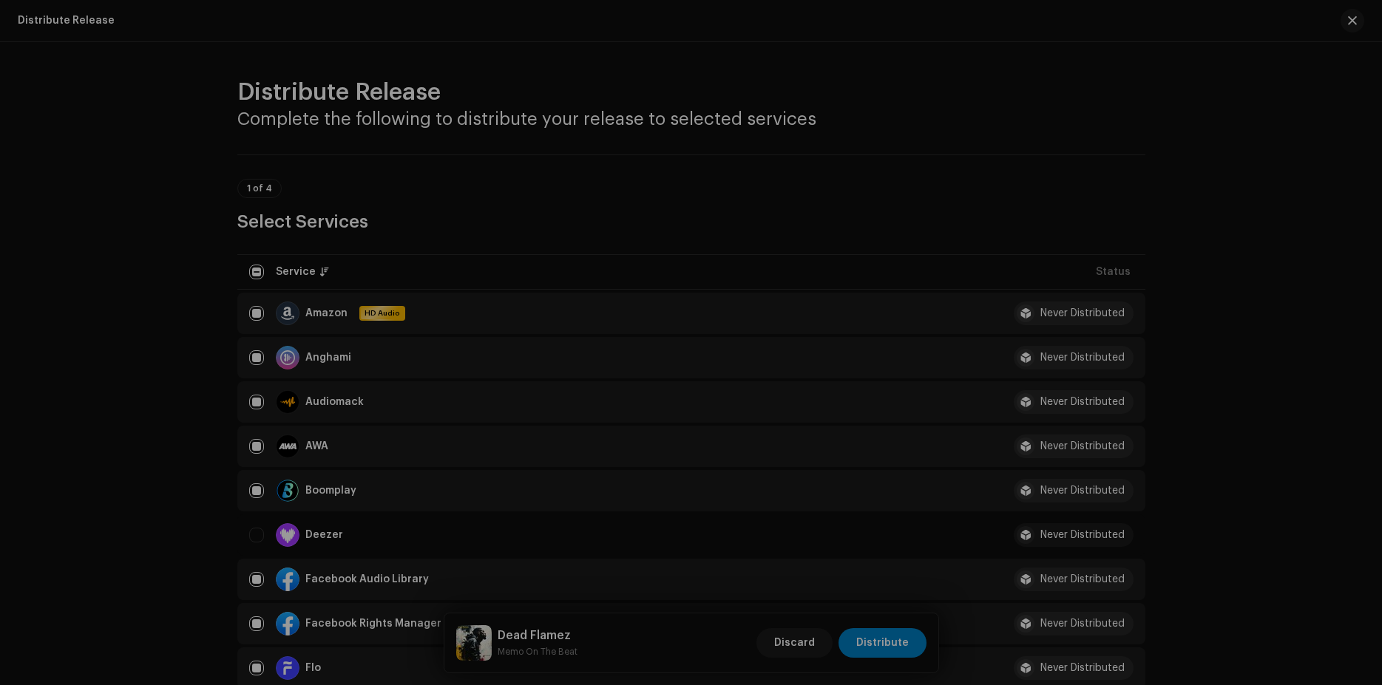
click at [1051, 229] on div "Confirmation Required You are about to submit this release to the following ser…" at bounding box center [691, 342] width 1382 height 685
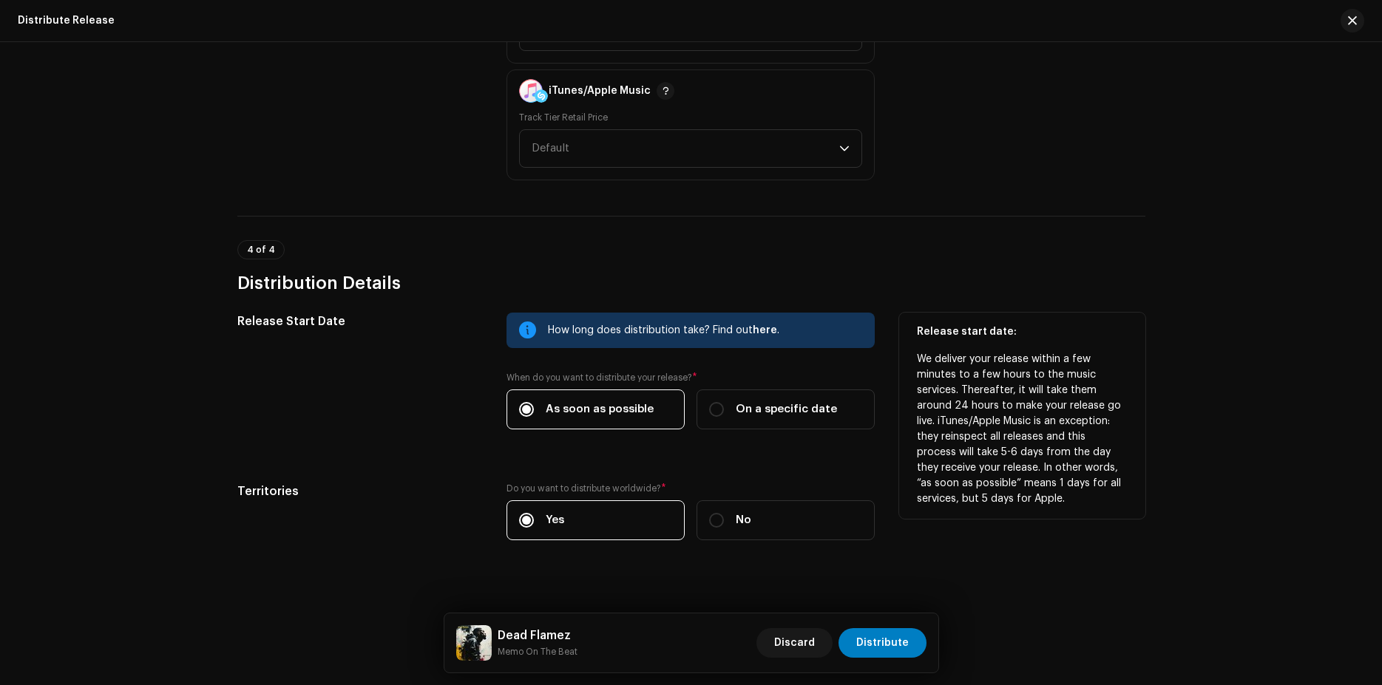
scroll to position [2330, 0]
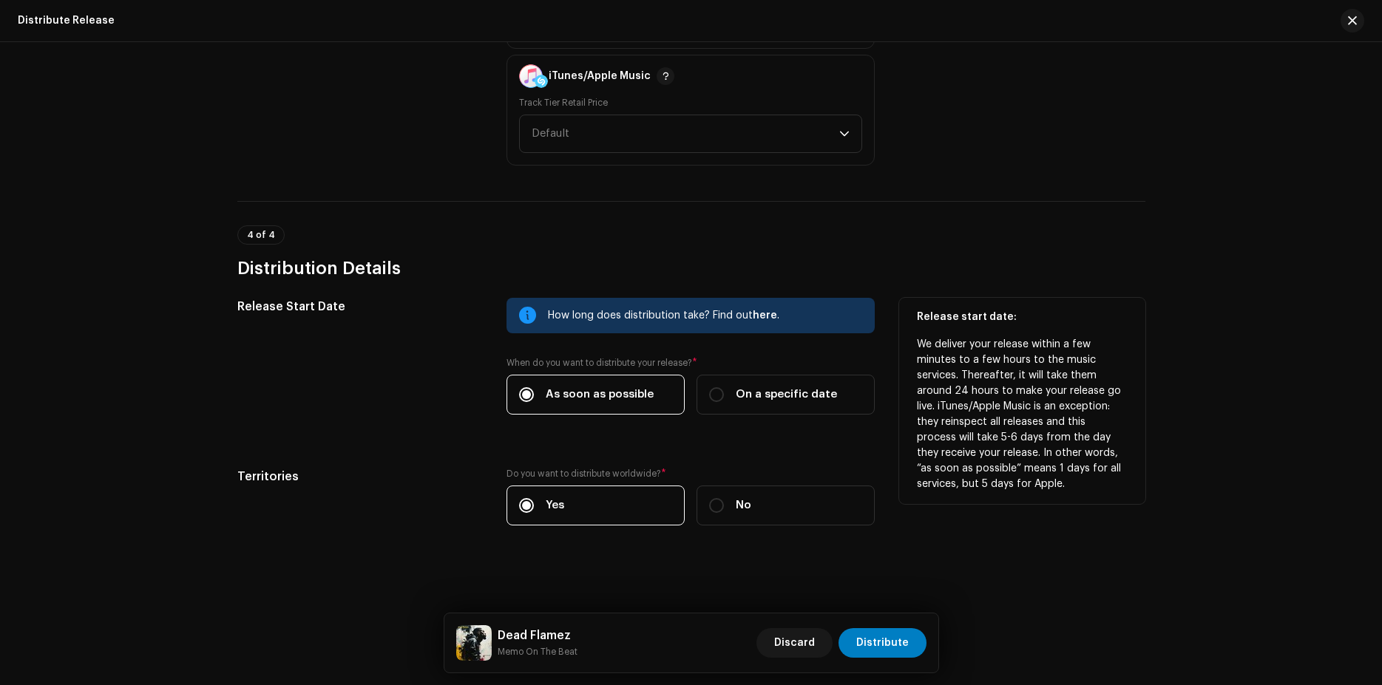
click at [759, 418] on div "How long does distribution take? Find out here . When do you want to distribute…" at bounding box center [690, 365] width 368 height 135
click at [768, 398] on span "On a specific date" at bounding box center [786, 395] width 101 height 16
click at [724, 398] on input "On a specific date" at bounding box center [716, 394] width 15 height 15
radio input "true"
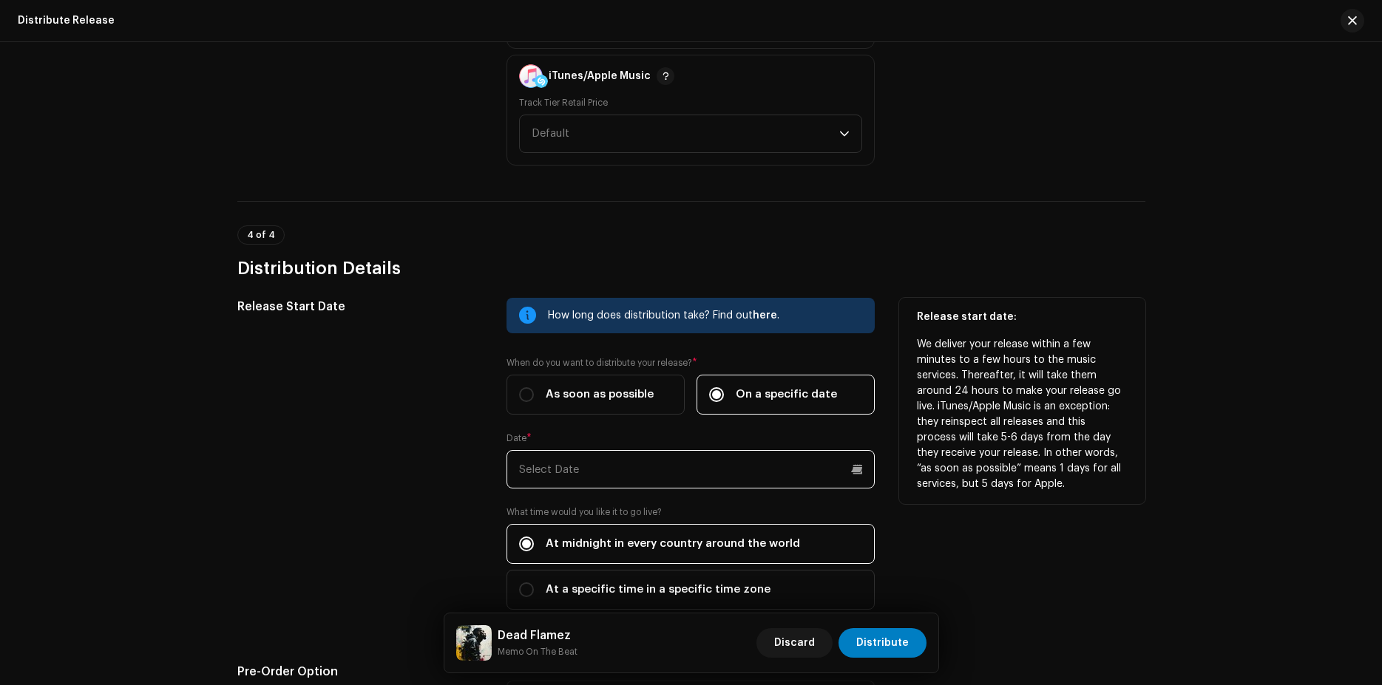
click at [709, 480] on input "text" at bounding box center [690, 469] width 368 height 38
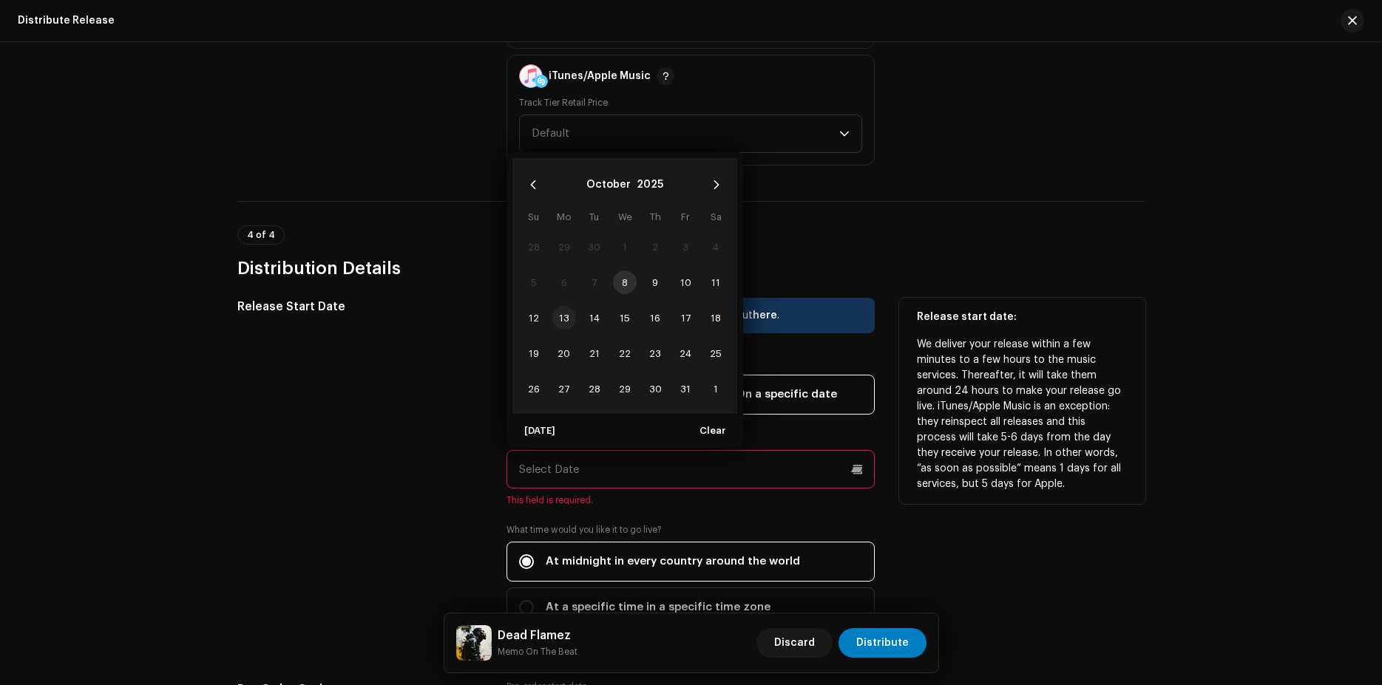
click at [557, 318] on span "13" at bounding box center [564, 318] width 24 height 24
type input "[DATE]"
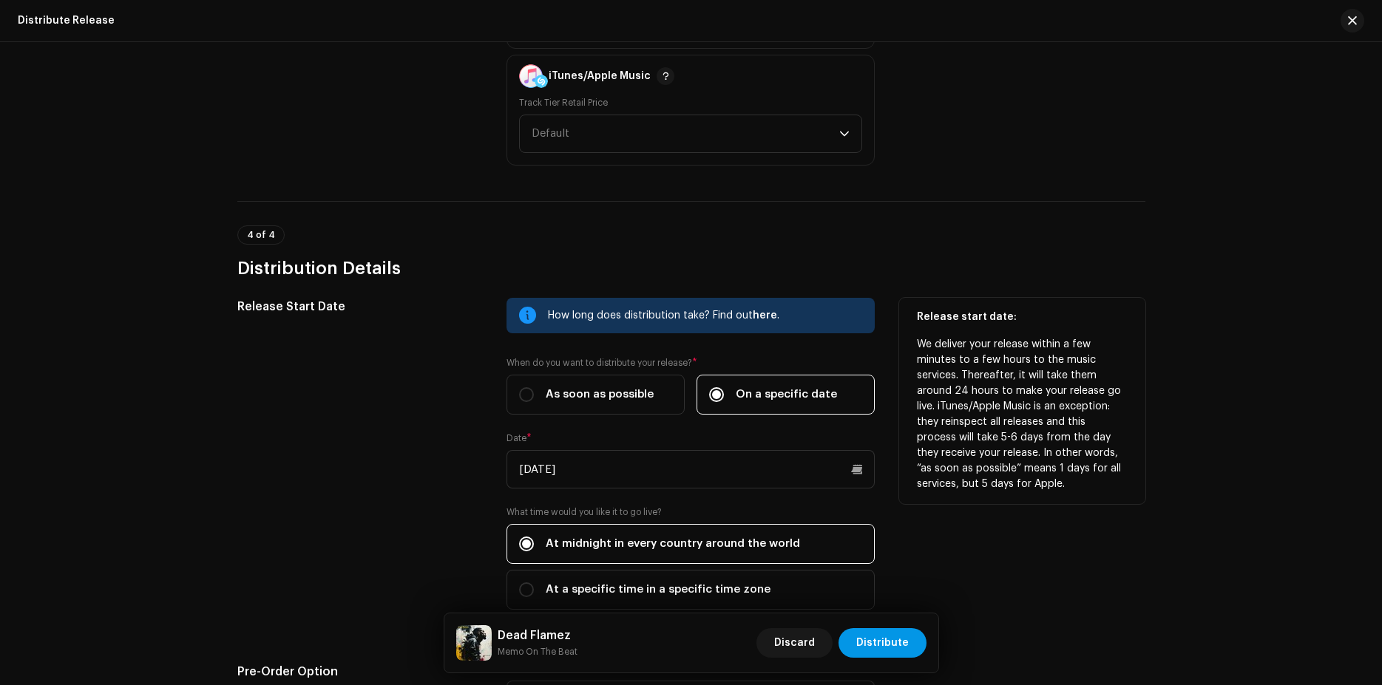
click at [888, 653] on span "Distribute" at bounding box center [882, 643] width 52 height 30
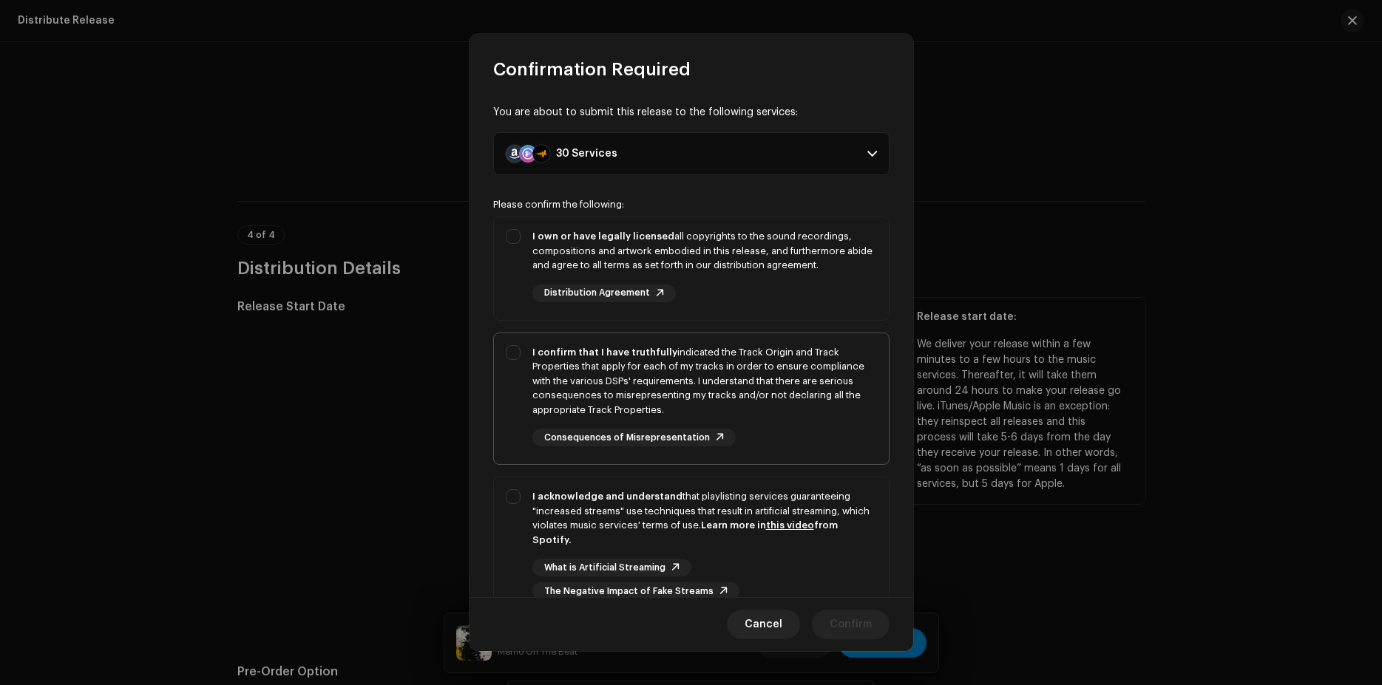
drag, startPoint x: 700, startPoint y: 554, endPoint x: 787, endPoint y: 408, distance: 169.4
click at [700, 552] on div "I acknowledge and understand that playlisting services guaranteeing "increased …" at bounding box center [704, 544] width 345 height 111
checkbox input "true"
click at [787, 408] on div "I confirm that I have truthfully indicated the Track Origin and Track Propertie…" at bounding box center [704, 381] width 345 height 72
checkbox input "true"
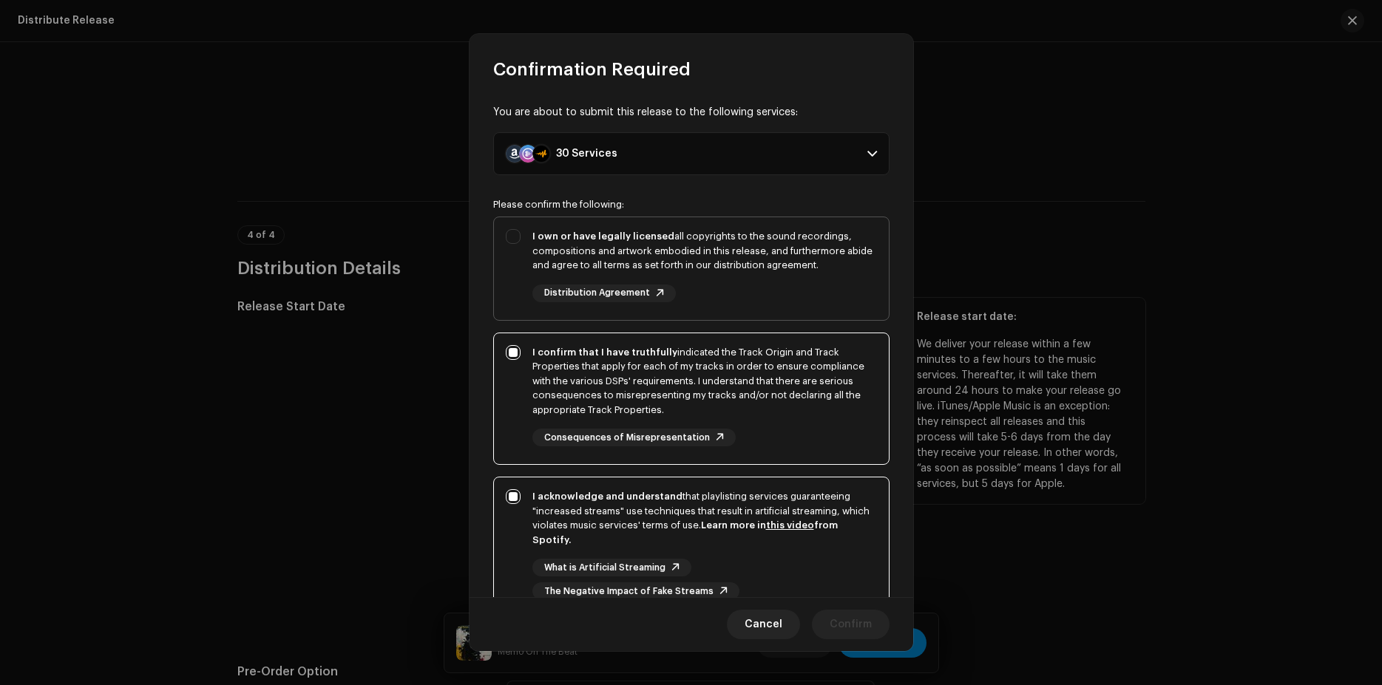
click at [773, 276] on div "I own or have legally licensed all copyrights to the sound recordings, composit…" at bounding box center [704, 265] width 345 height 73
checkbox input "true"
click at [851, 619] on span "Confirm" at bounding box center [851, 625] width 42 height 30
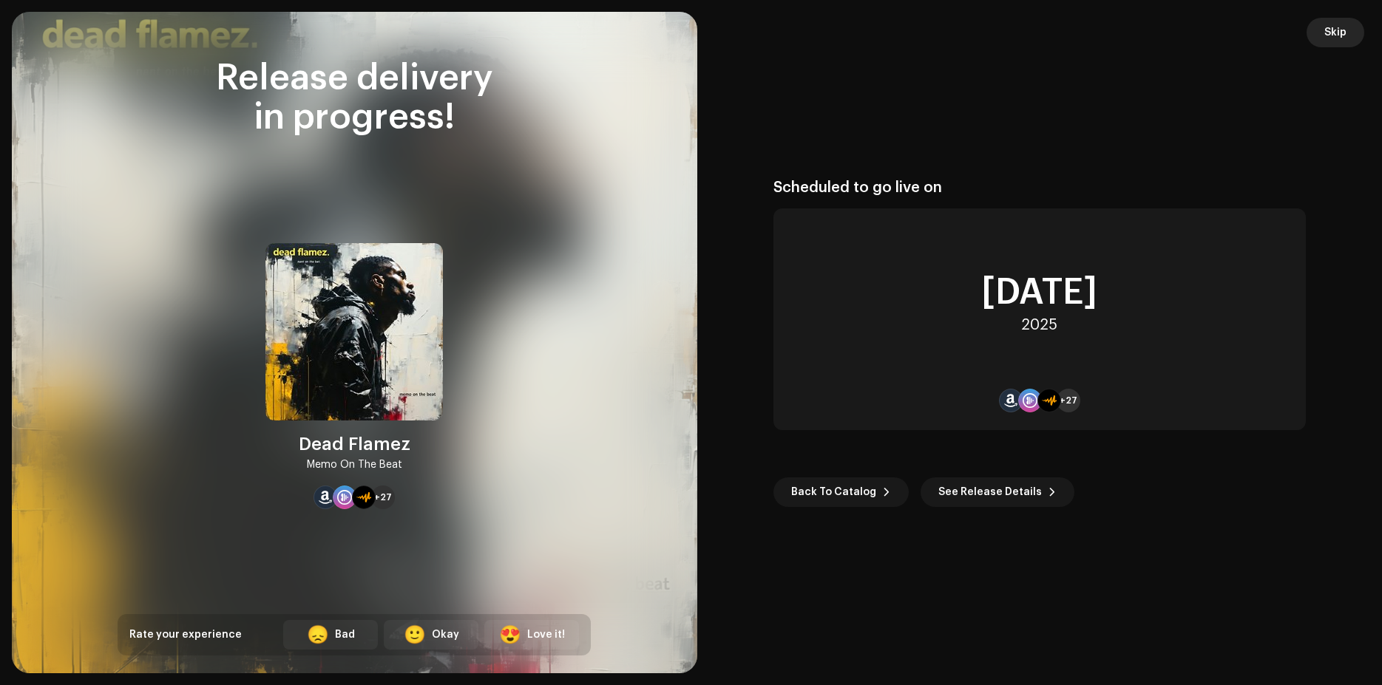
click at [1340, 27] on span "Skip" at bounding box center [1335, 33] width 22 height 30
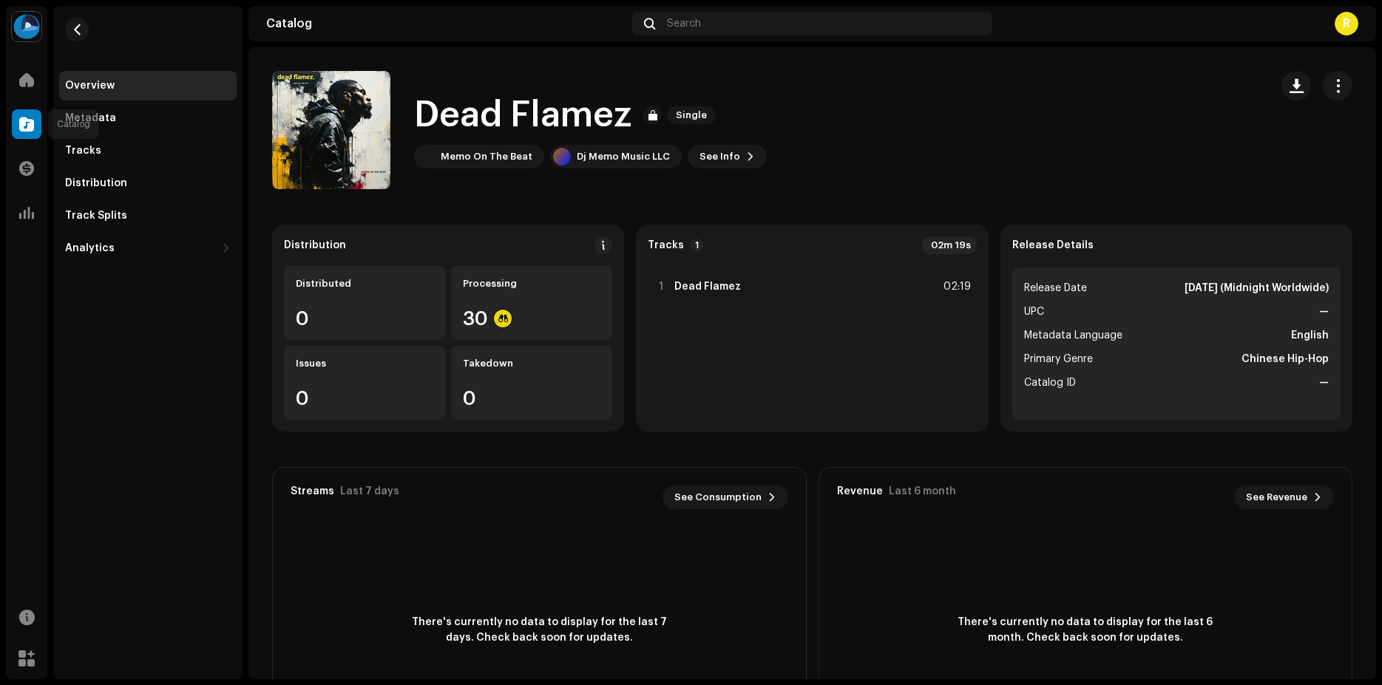
click at [29, 115] on div at bounding box center [27, 124] width 30 height 30
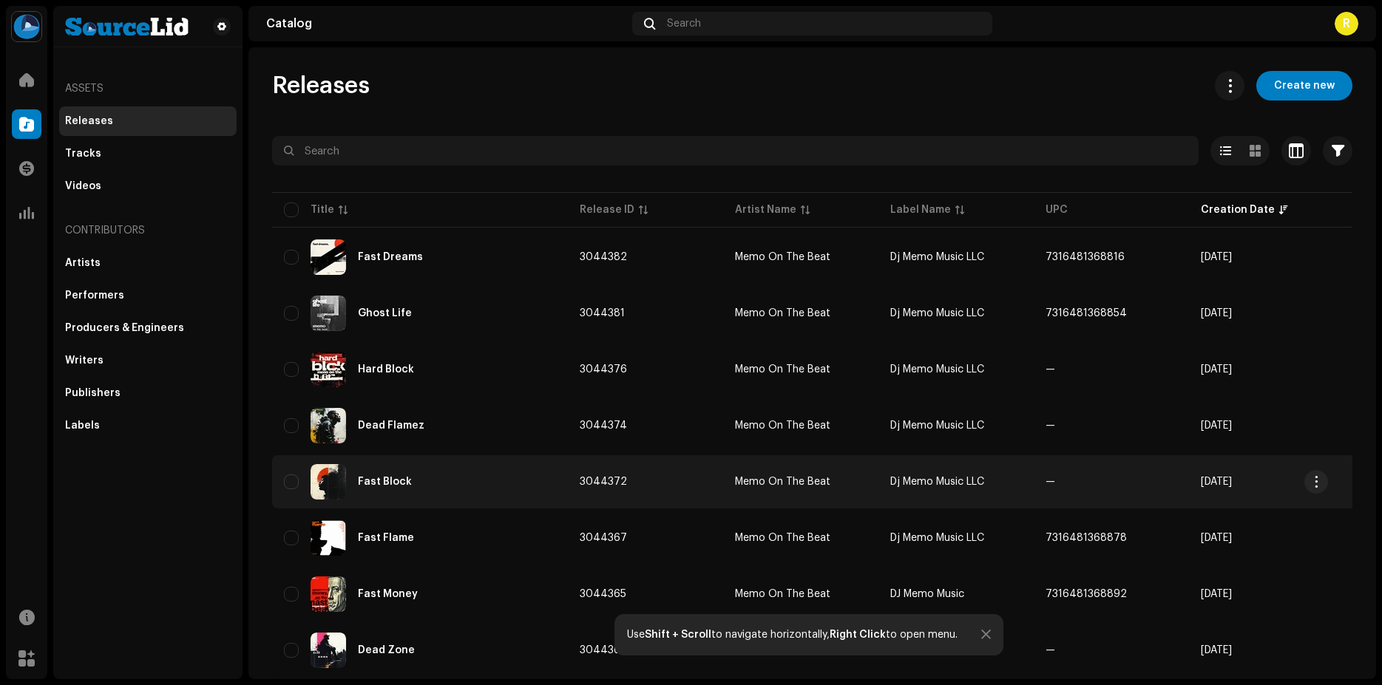
click at [1038, 475] on td "—" at bounding box center [1111, 481] width 155 height 53
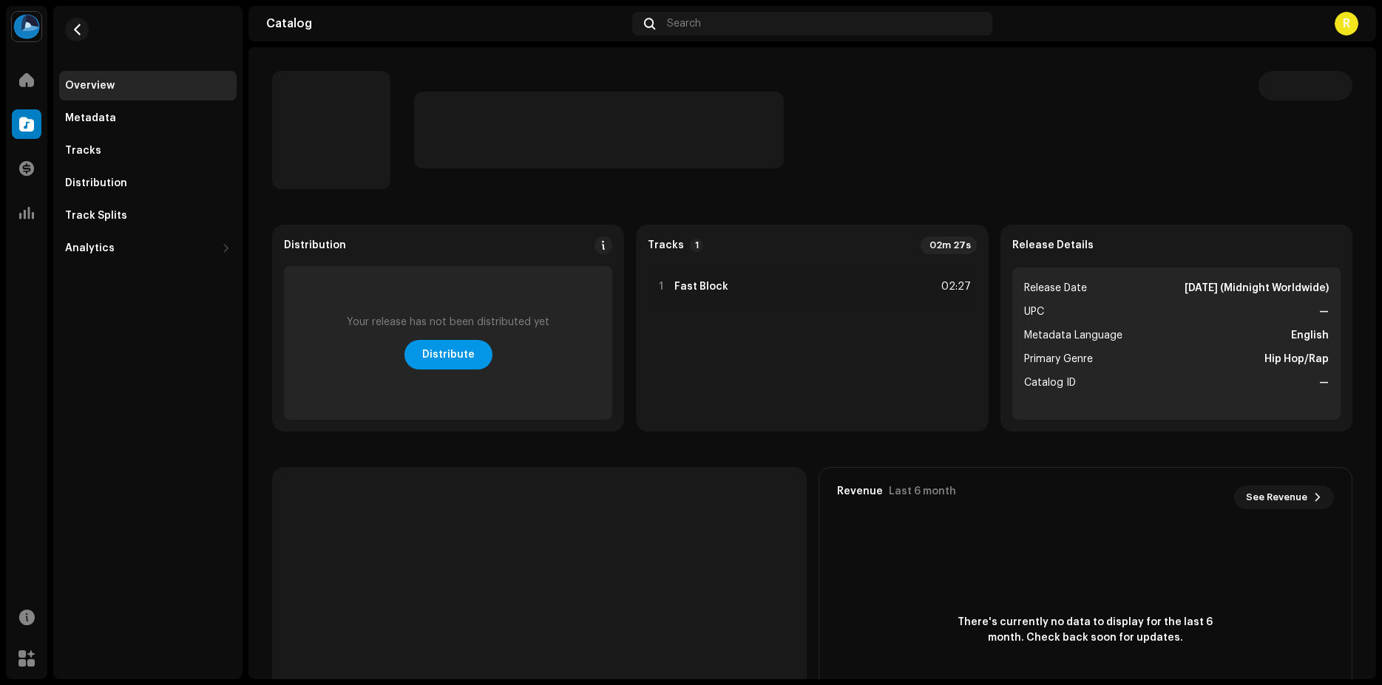
click at [453, 347] on span "Distribute" at bounding box center [448, 355] width 52 height 30
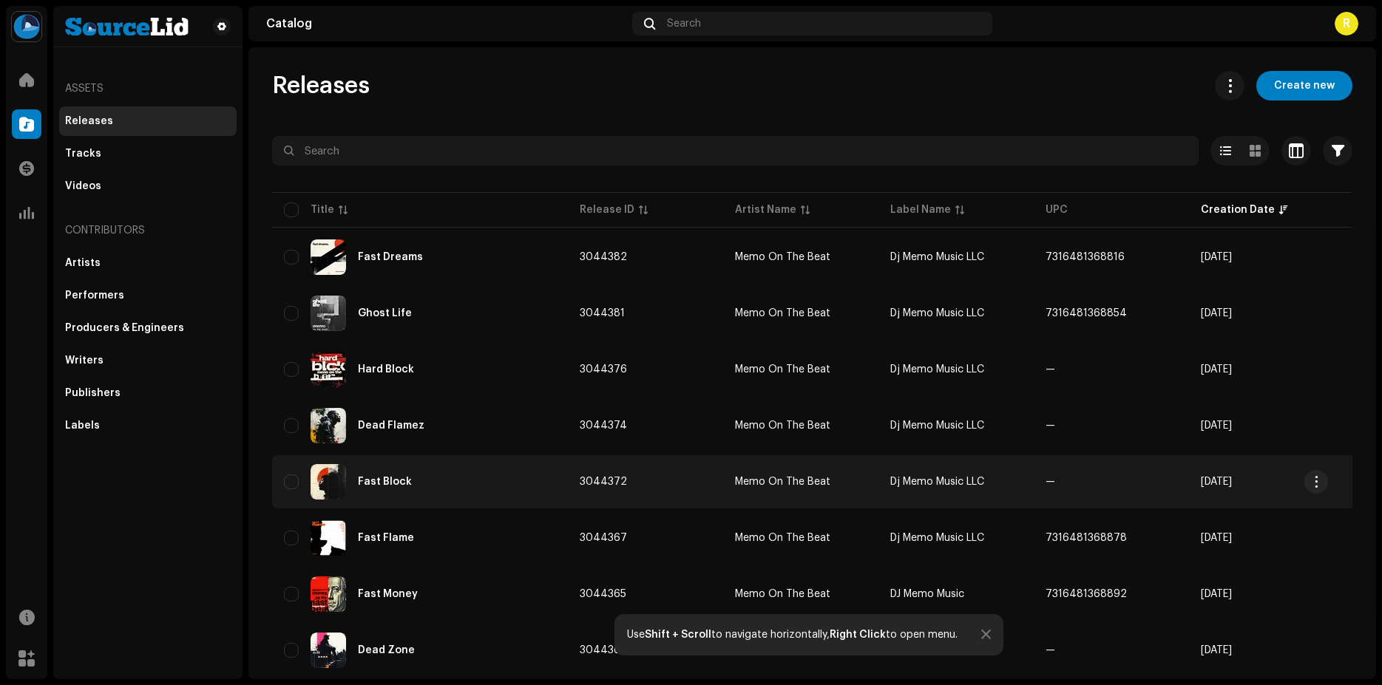
click at [1038, 483] on td "—" at bounding box center [1111, 481] width 155 height 53
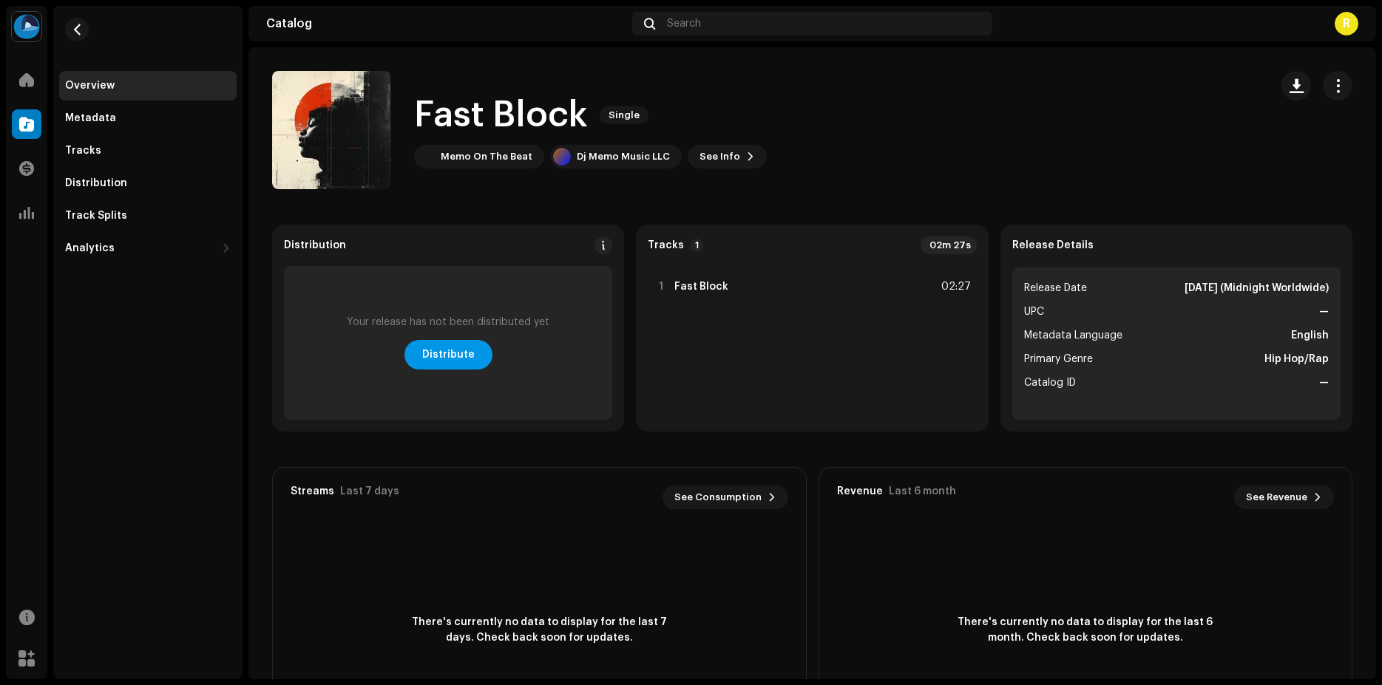
click at [447, 350] on span "Distribute" at bounding box center [448, 355] width 52 height 30
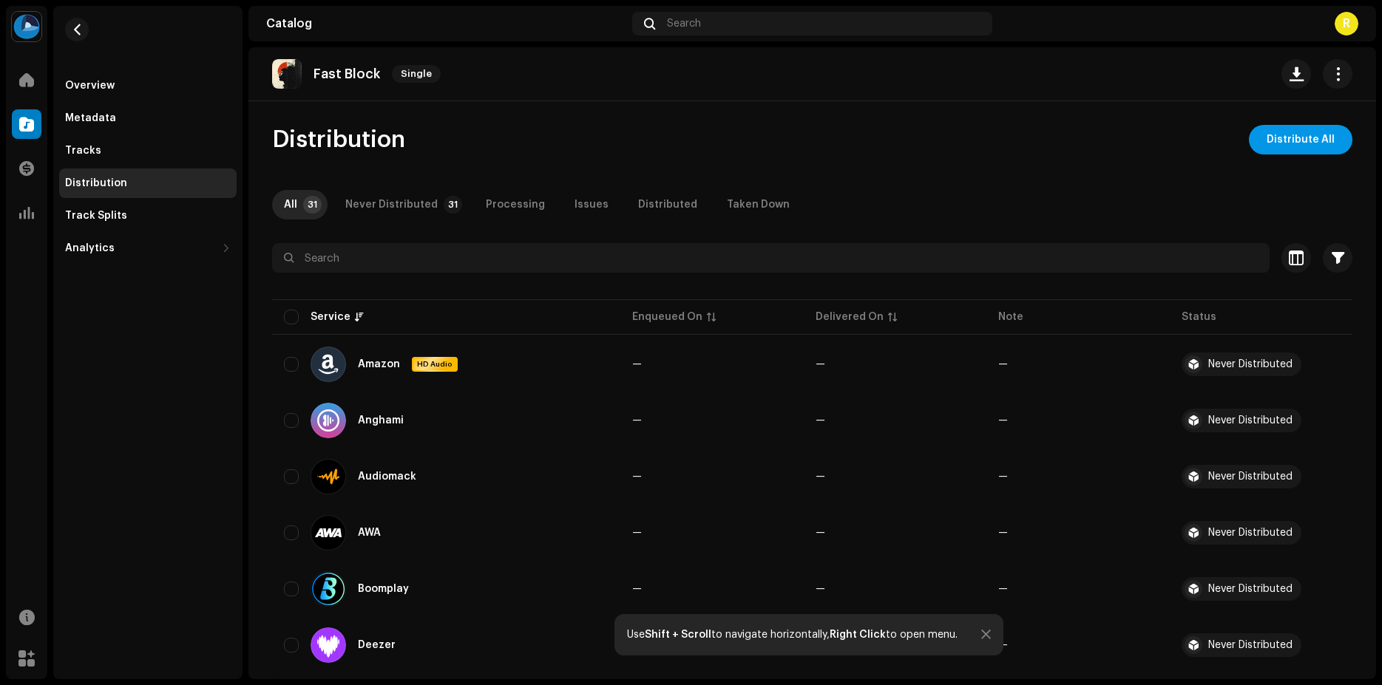
click at [1300, 146] on span "Distribute All" at bounding box center [1300, 140] width 68 height 30
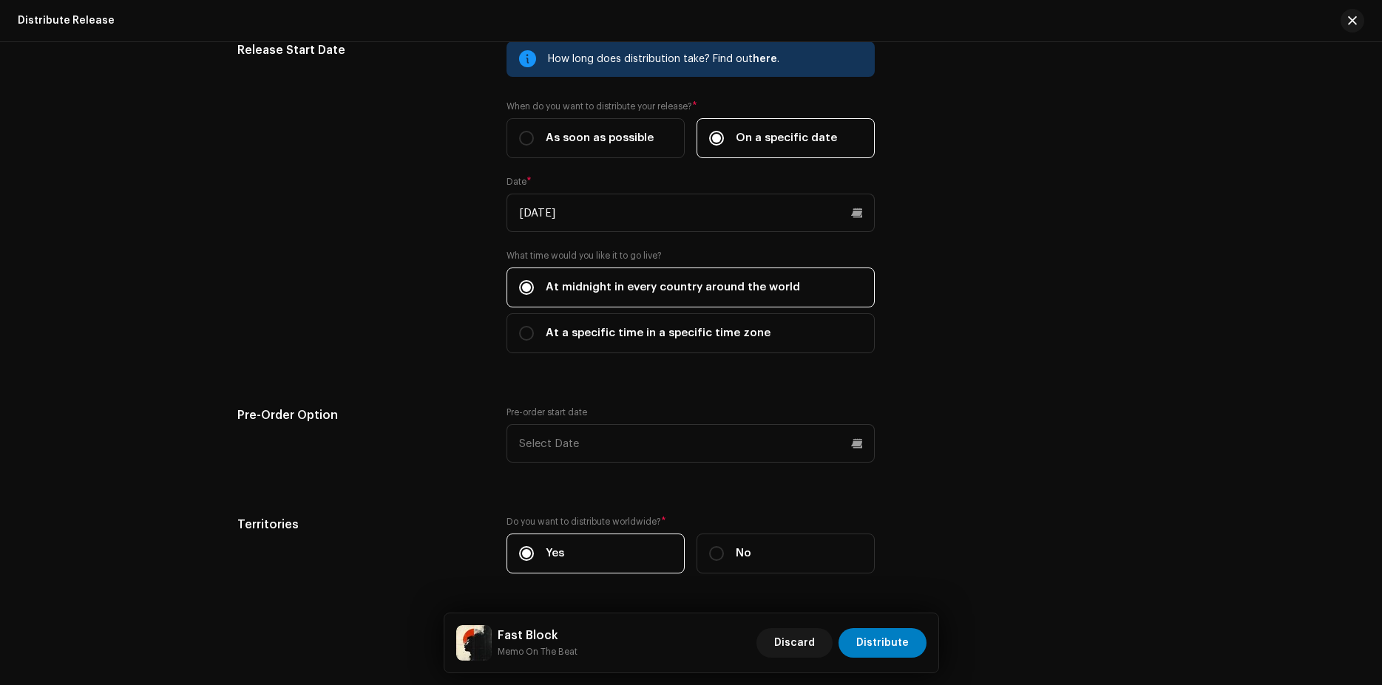
scroll to position [2588, 0]
click at [884, 645] on span "Distribute" at bounding box center [882, 643] width 52 height 30
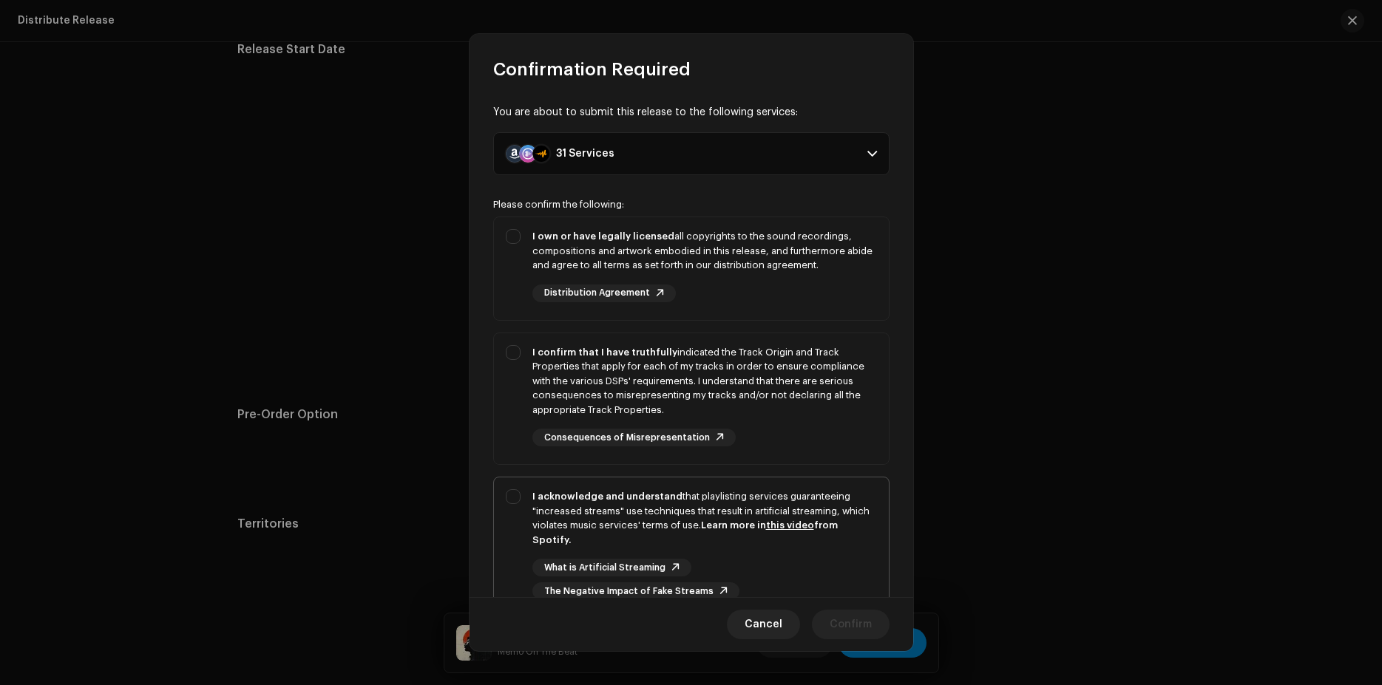
click at [651, 527] on div "I acknowledge and understand that playlisting services guaranteeing "increased …" at bounding box center [704, 518] width 345 height 58
checkbox input "true"
click at [728, 413] on div "I confirm that I have truthfully indicated the Track Origin and Track Propertie…" at bounding box center [704, 381] width 345 height 72
checkbox input "true"
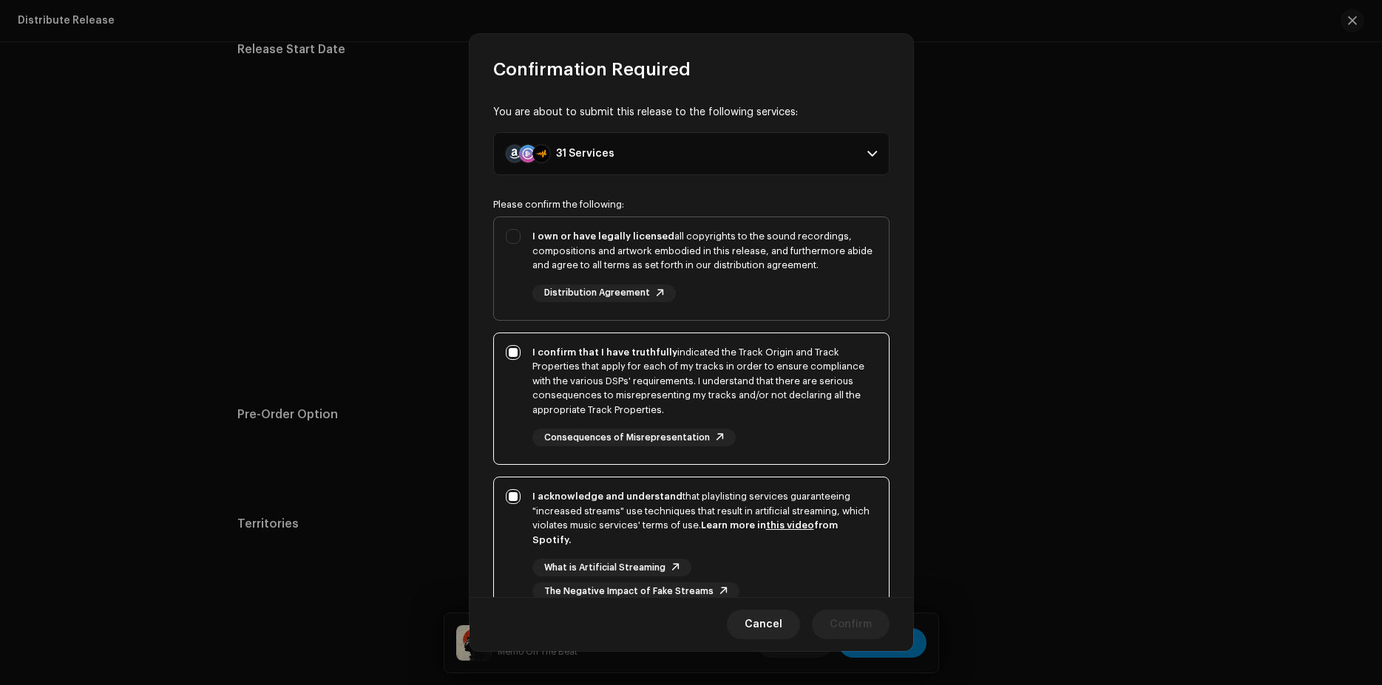
click at [740, 274] on div "I own or have legally licensed all copyrights to the sound recordings, composit…" at bounding box center [704, 265] width 345 height 73
checkbox input "true"
click at [839, 625] on span "Confirm" at bounding box center [851, 625] width 42 height 30
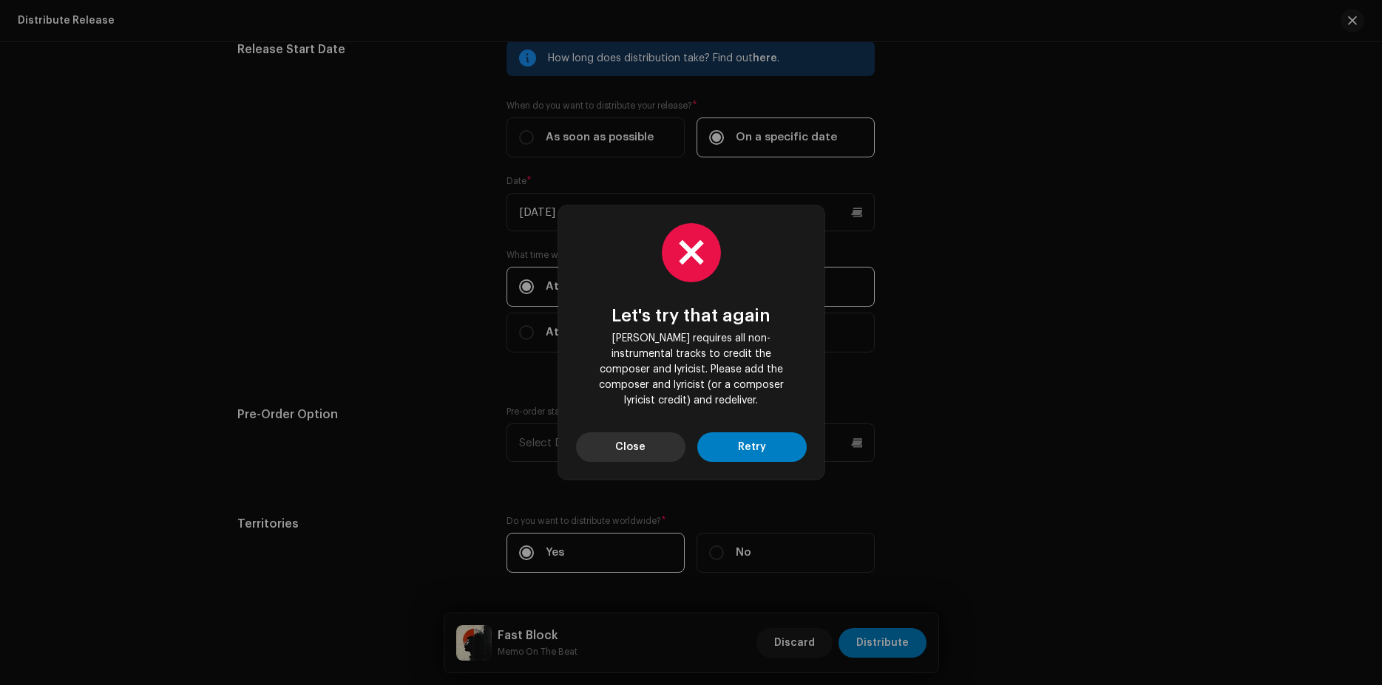
click at [617, 434] on button "Close" at bounding box center [630, 448] width 109 height 30
